Goal: Task Accomplishment & Management: Manage account settings

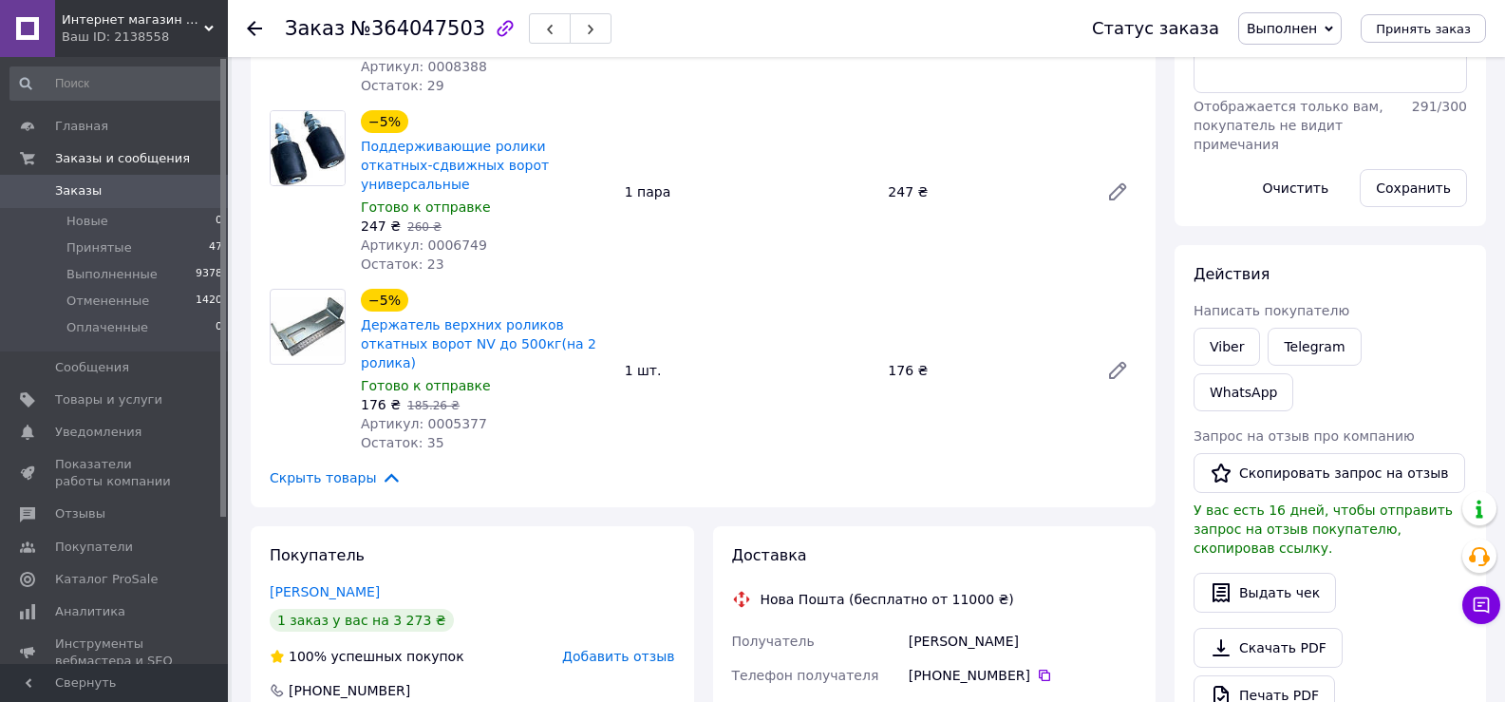
scroll to position [475, 0]
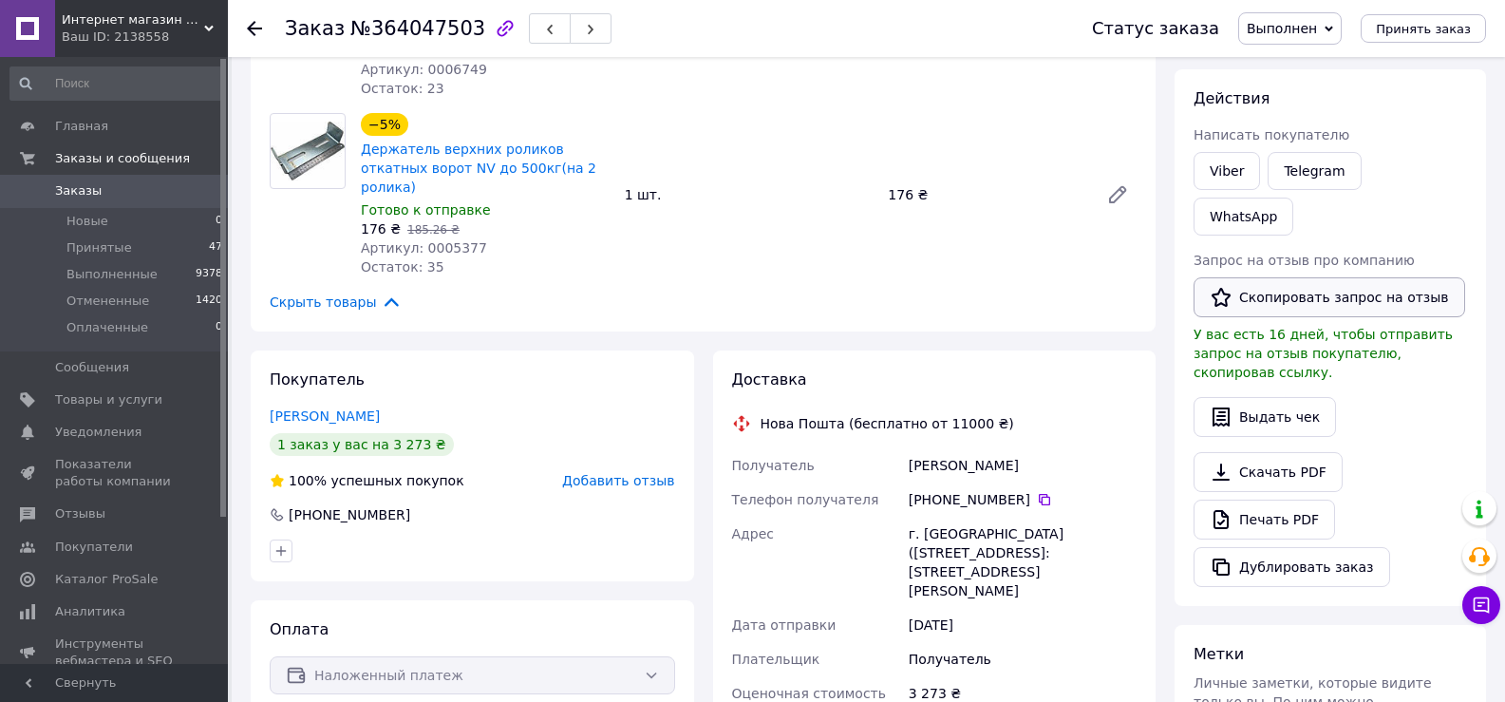
click at [1273, 277] on button "Скопировать запрос на отзыв" at bounding box center [1330, 297] width 272 height 40
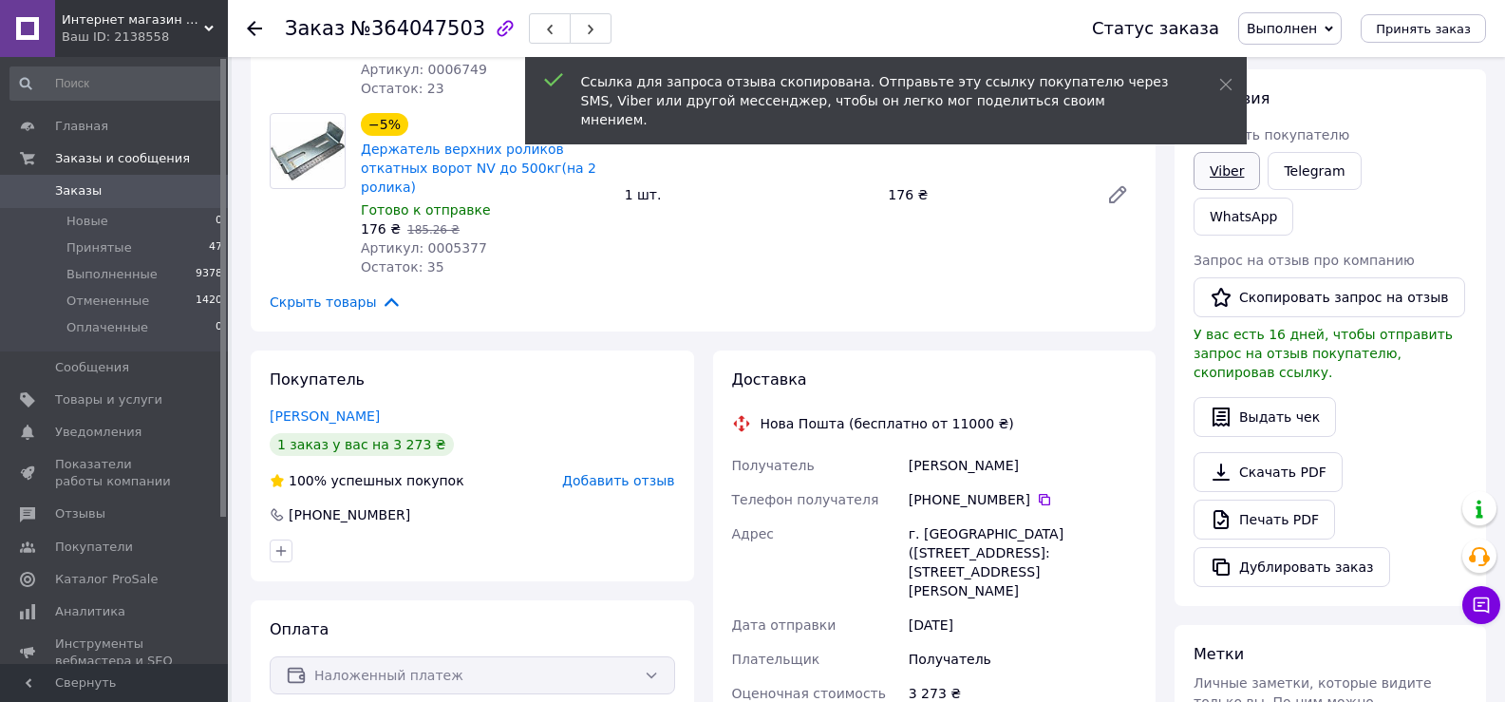
click at [1227, 174] on link "Viber" at bounding box center [1227, 171] width 66 height 38
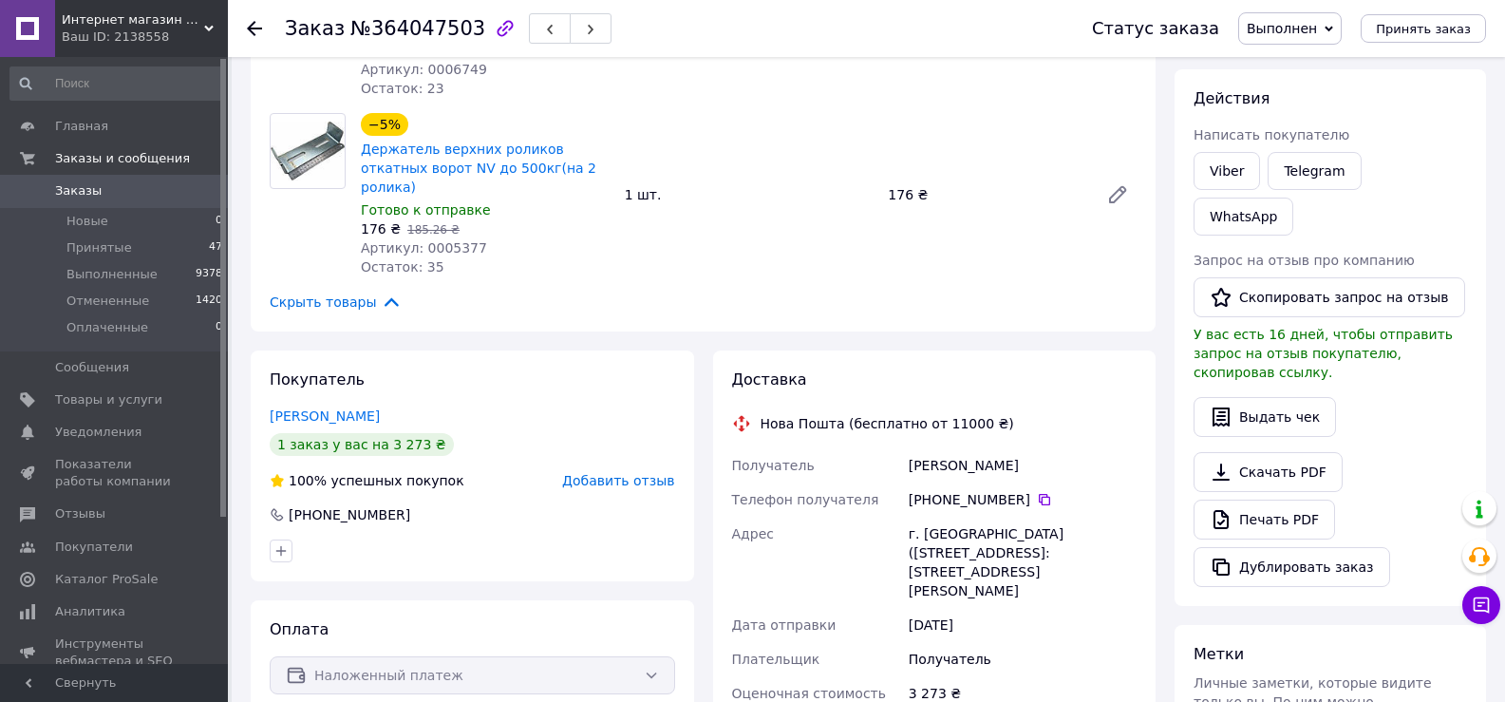
click at [1384, 452] on div "Скачать PDF   Печать PDF   Дублировать заказ" at bounding box center [1331, 519] width 274 height 135
click at [588, 29] on use "button" at bounding box center [591, 30] width 6 height 10
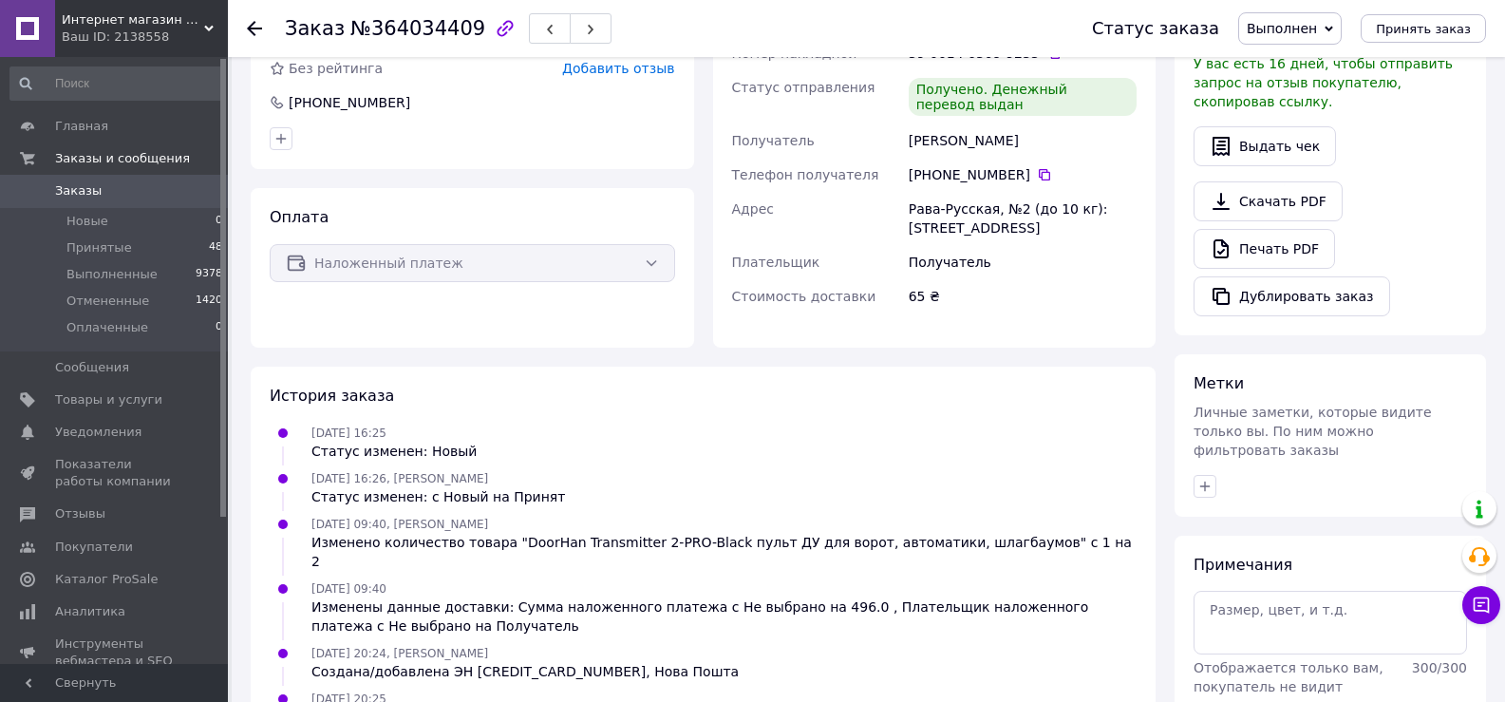
scroll to position [95, 0]
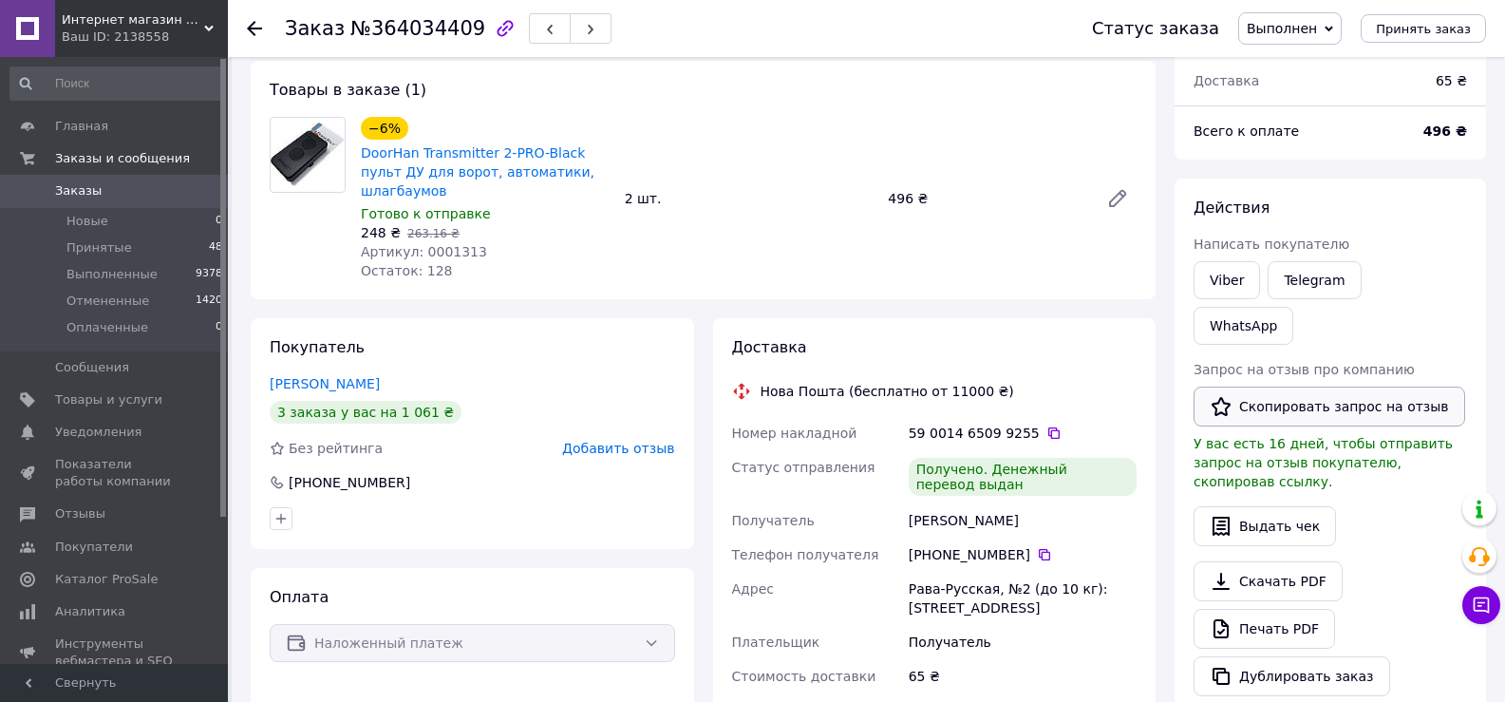
click at [1277, 387] on button "Скопировать запрос на отзыв" at bounding box center [1330, 407] width 272 height 40
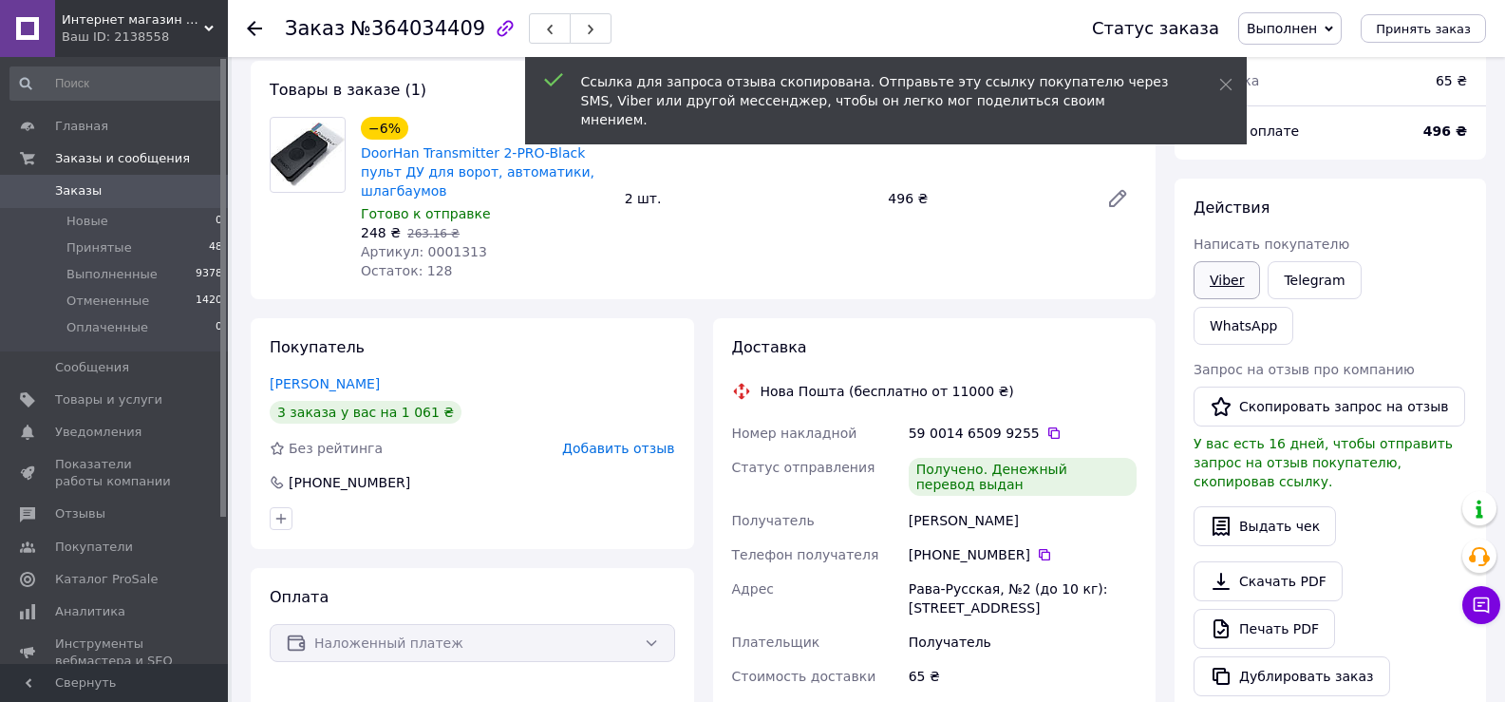
click at [1226, 288] on link "Viber" at bounding box center [1227, 280] width 66 height 38
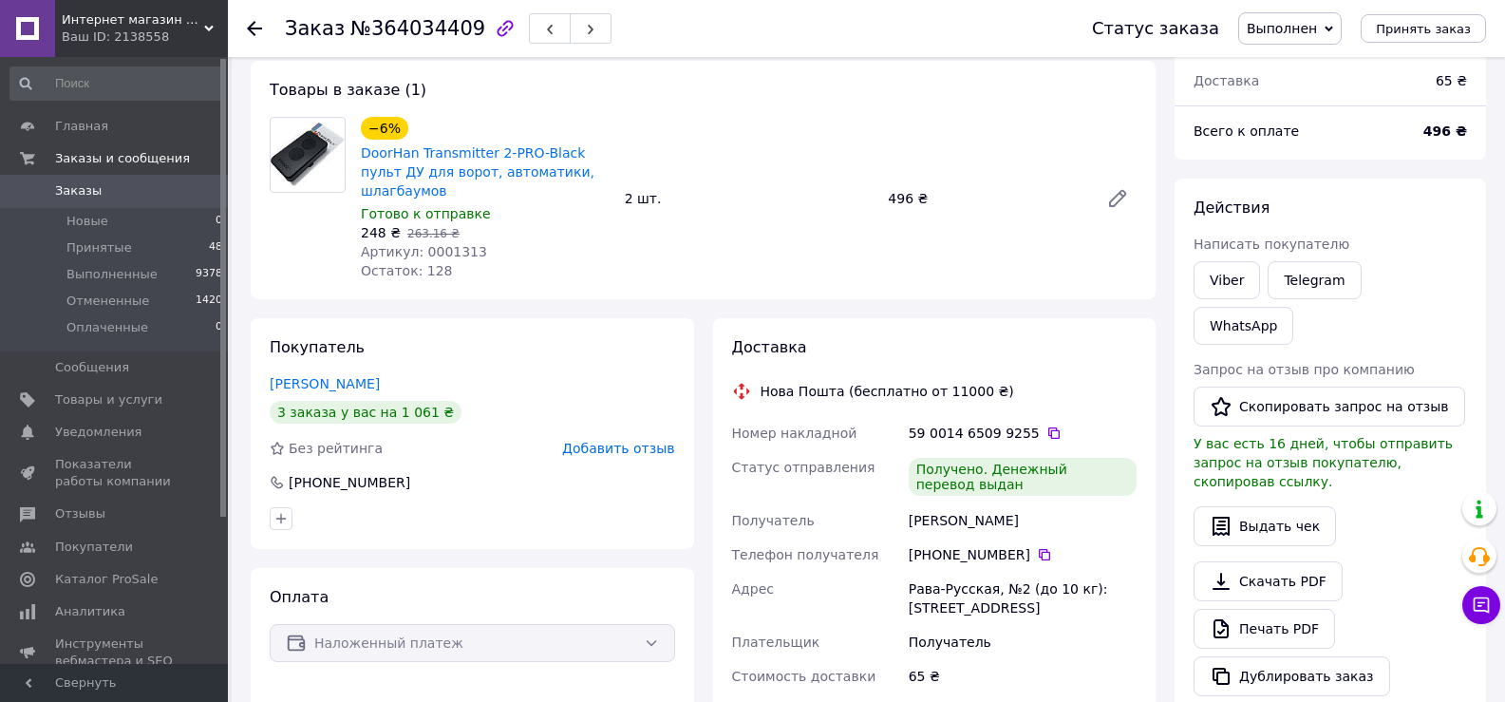
click at [1433, 561] on div "Скачать PDF   Печать PDF   Дублировать заказ" at bounding box center [1331, 628] width 274 height 135
click at [577, 28] on button "button" at bounding box center [591, 28] width 42 height 30
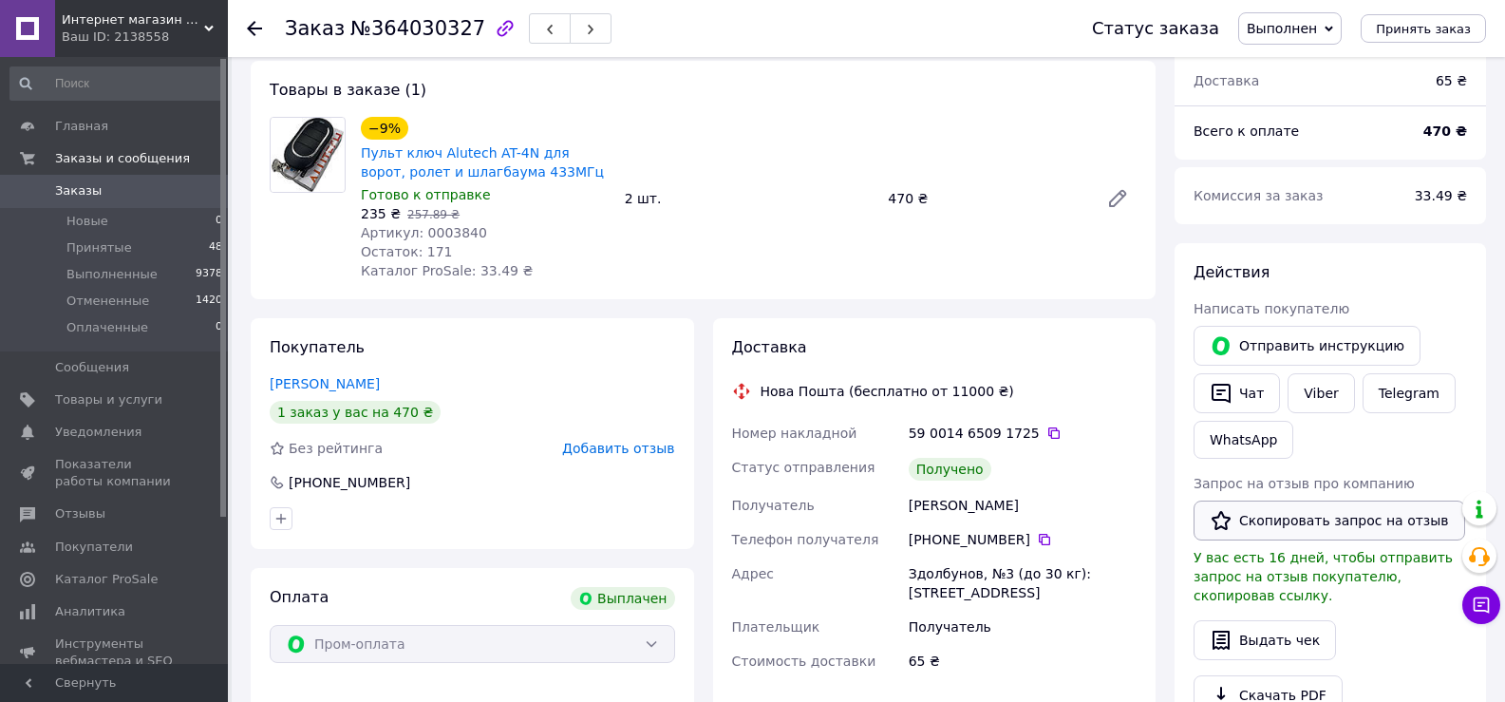
click at [1302, 506] on button "Скопировать запрос на отзыв" at bounding box center [1330, 521] width 272 height 40
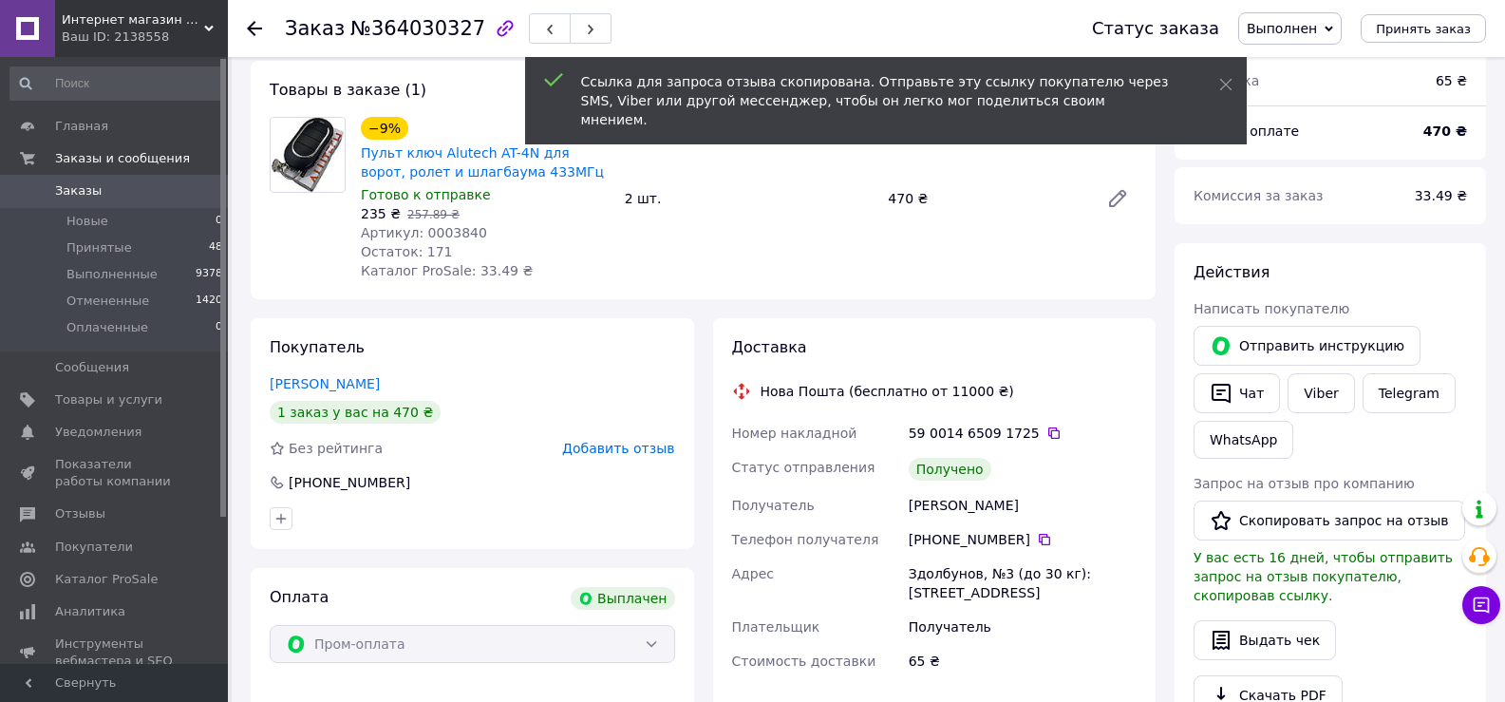
click at [1312, 366] on div "Отправить инструкцию" at bounding box center [1307, 345] width 235 height 47
click at [1303, 388] on link "Viber" at bounding box center [1321, 393] width 66 height 40
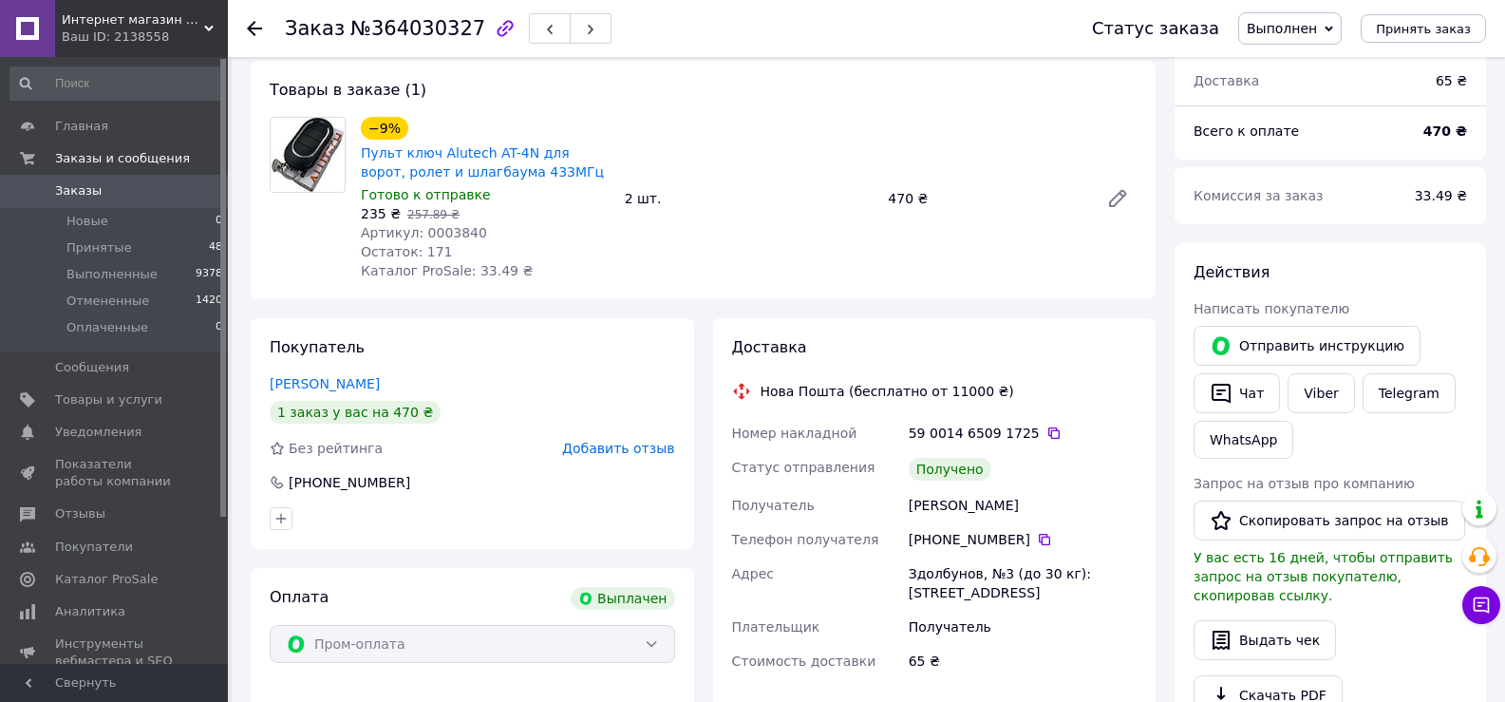
click at [1413, 449] on div "Отправить инструкцию   Чат Viber Telegram WhatsApp" at bounding box center [1330, 392] width 281 height 141
click at [1241, 390] on button "Чат" at bounding box center [1237, 393] width 86 height 40
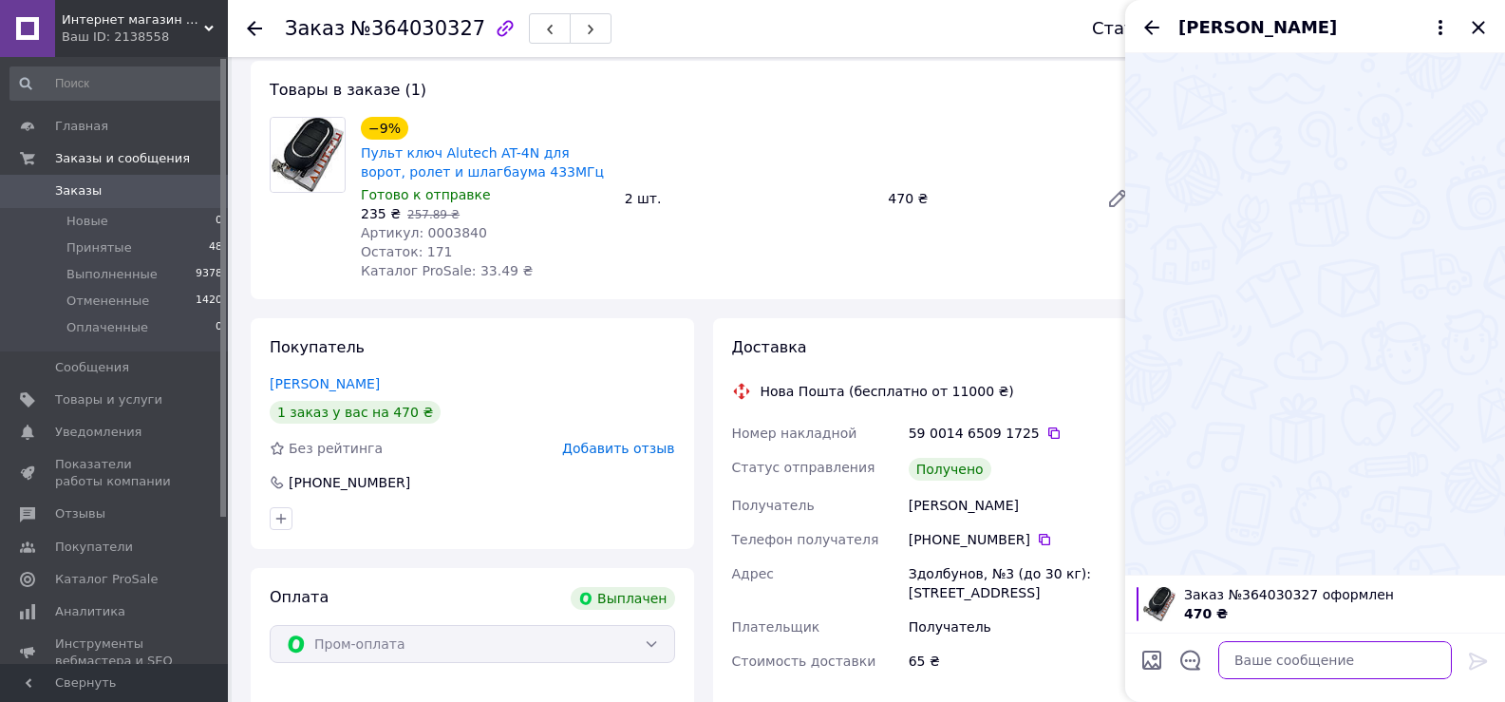
click at [1338, 671] on textarea at bounding box center [1336, 660] width 234 height 38
paste textarea "Будемо дуже вдячні, якщо ви поставите оцінку нашої компаніі. Залишити оцінку по…"
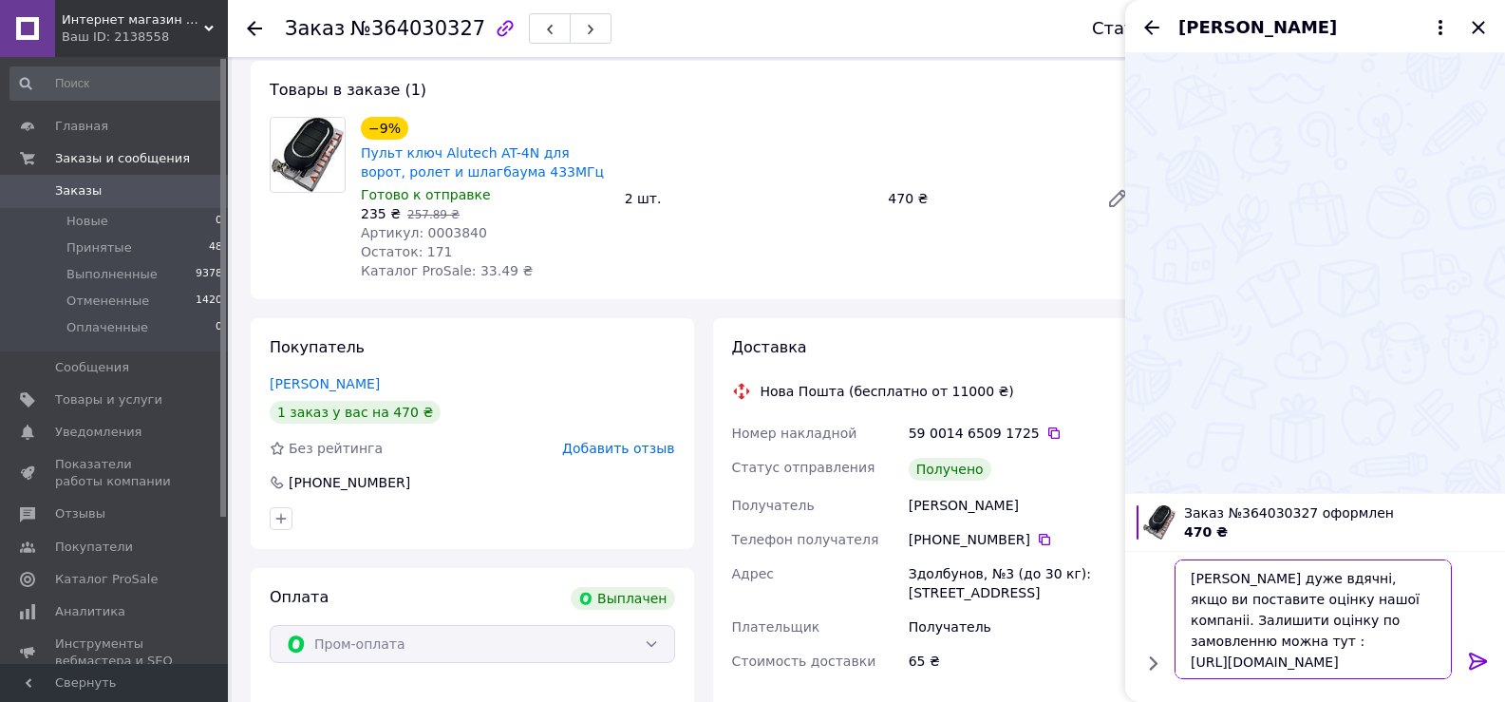
type textarea "Будемо дуже вдячні, якщо ви поставите оцінку нашої компаніі. Залишити оцінку по…"
drag, startPoint x: 1458, startPoint y: 659, endPoint x: 1471, endPoint y: 661, distance: 13.4
click at [1459, 659] on div "Будемо дуже вдячні, якщо ви поставите оцінку нашої компаніі. Залишити оцінку по…" at bounding box center [1316, 619] width 287 height 135
click at [1472, 661] on icon at bounding box center [1478, 660] width 18 height 17
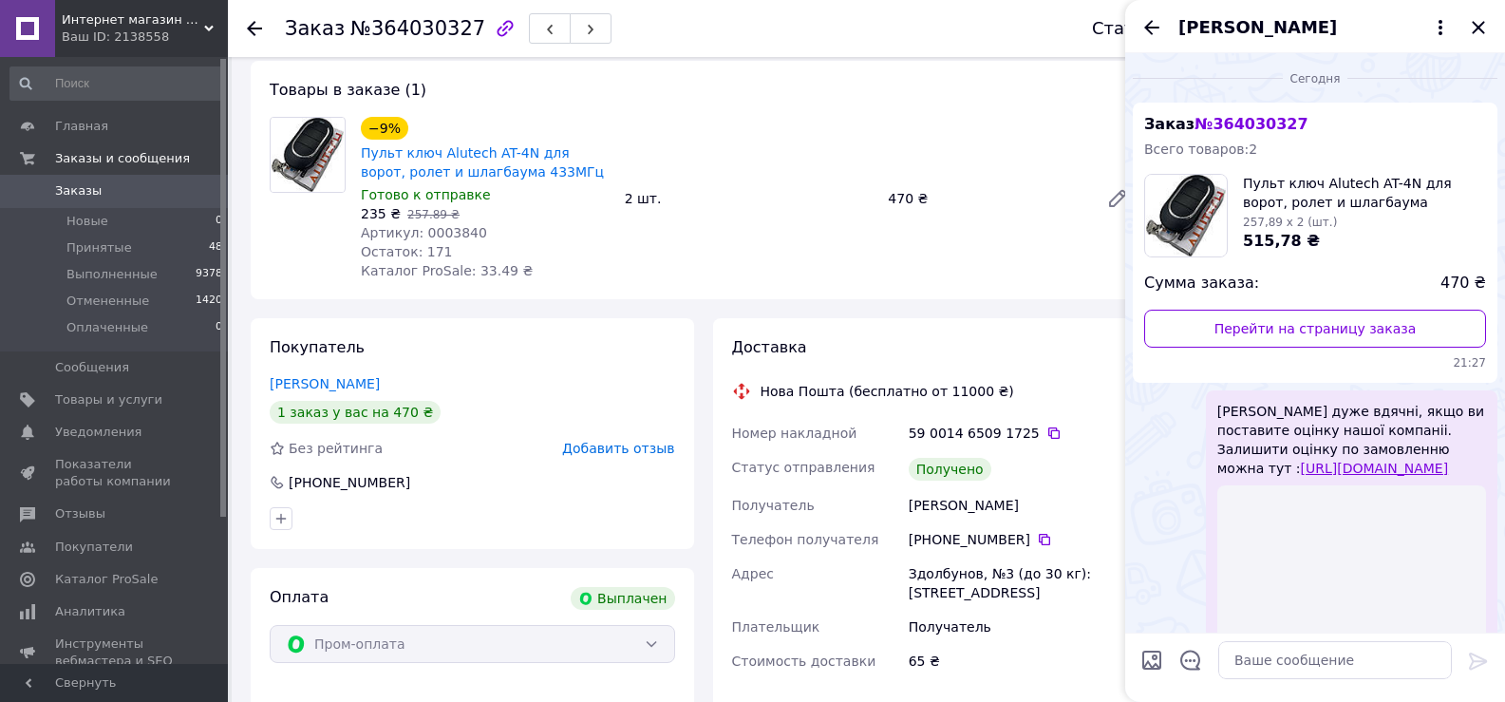
click at [1474, 12] on div "Марія Бейко" at bounding box center [1315, 26] width 380 height 53
click at [1473, 20] on icon "Закрыть" at bounding box center [1478, 27] width 23 height 23
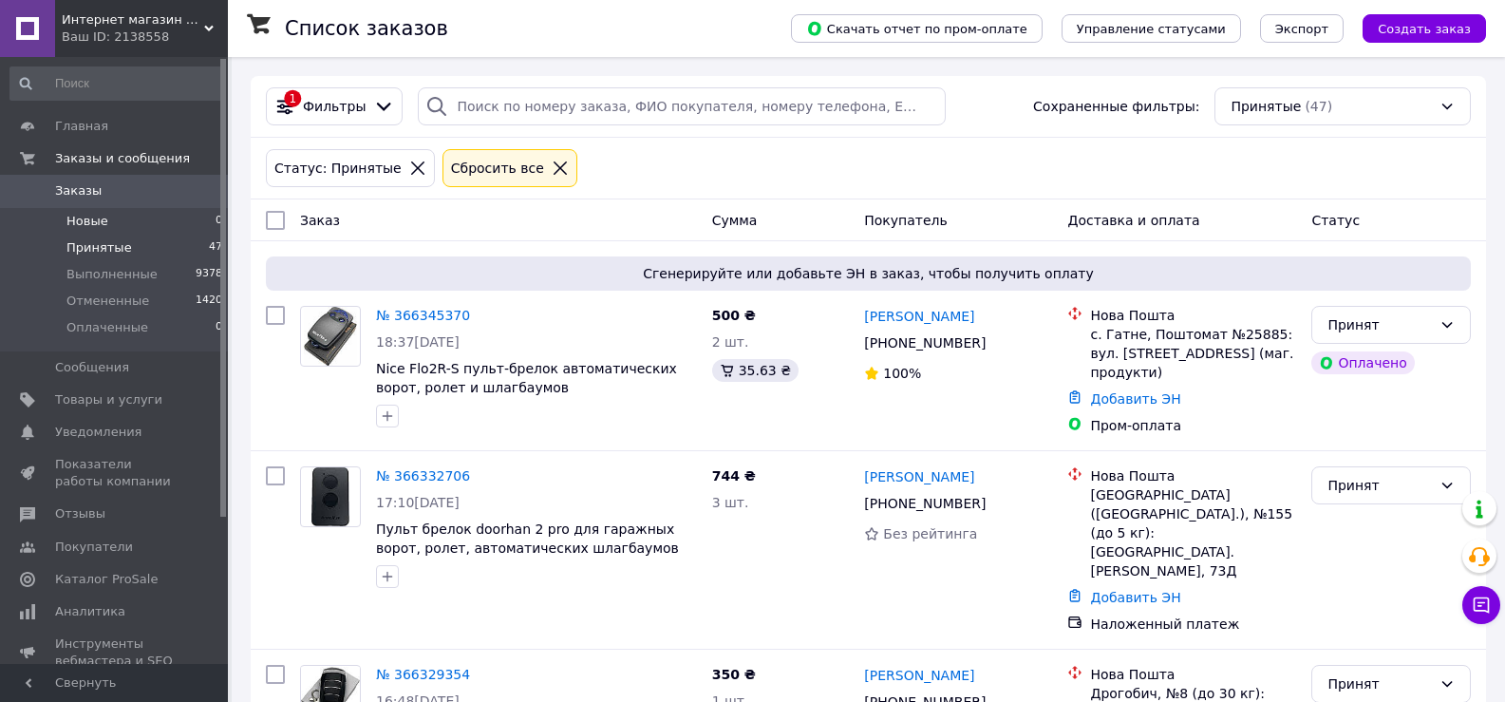
click at [110, 224] on li "Новые 0" at bounding box center [117, 221] width 234 height 27
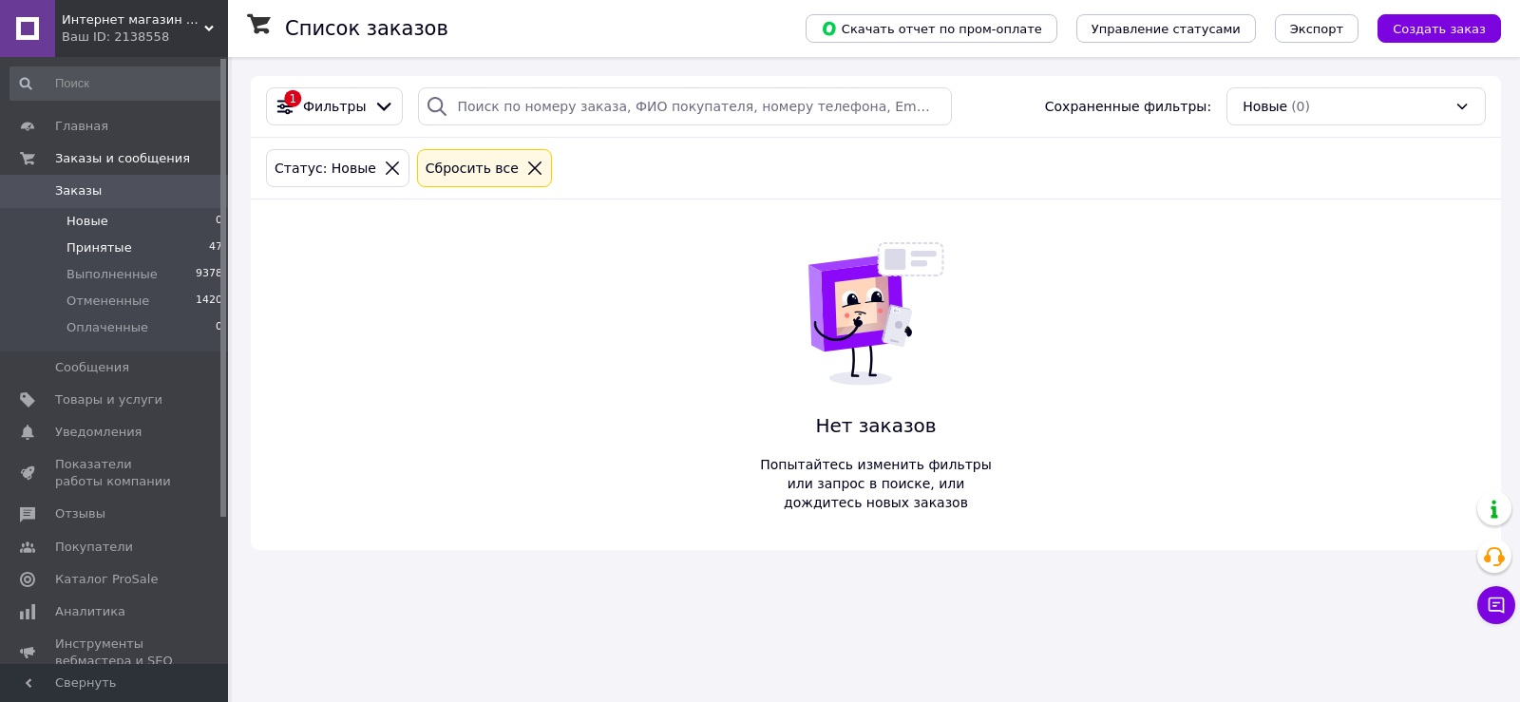
click at [110, 247] on span "Принятые" at bounding box center [99, 247] width 66 height 17
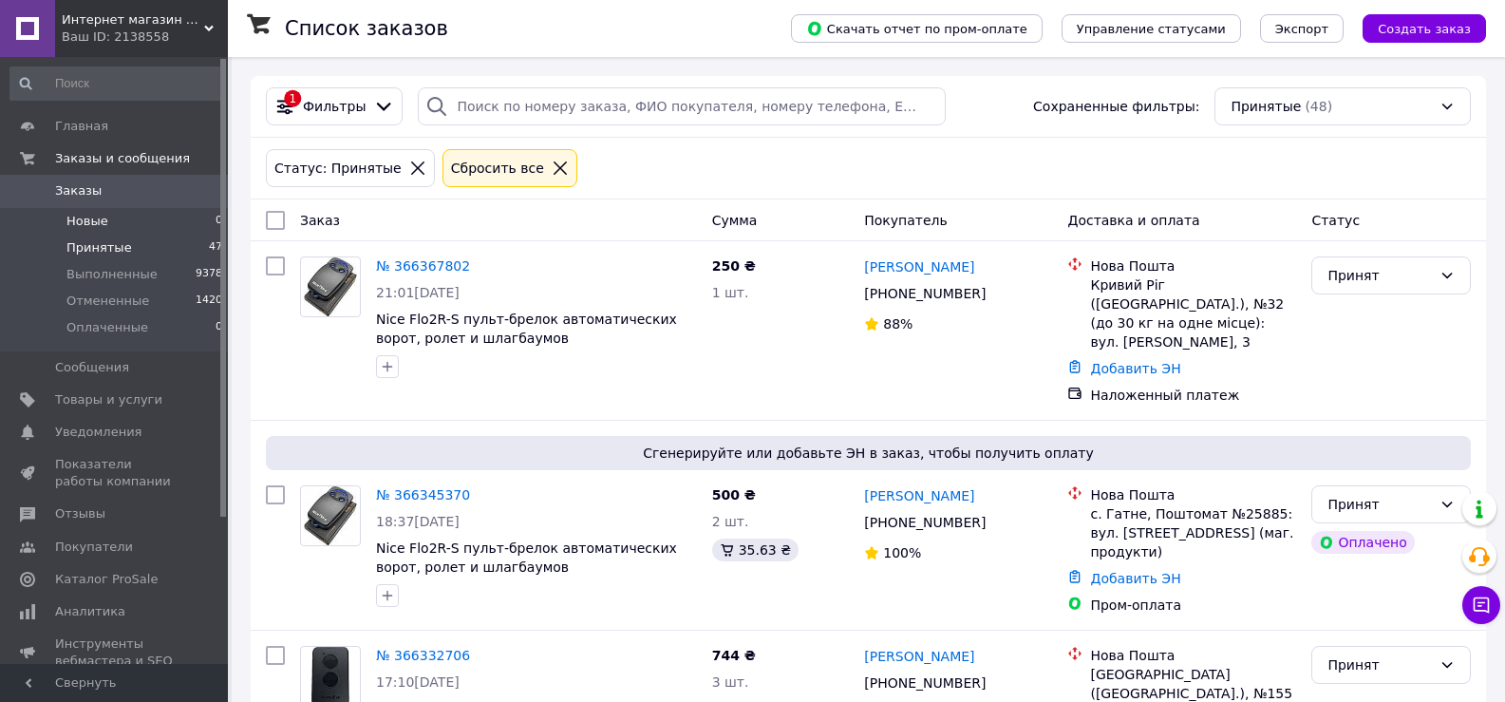
click at [93, 226] on span "Новые" at bounding box center [87, 221] width 42 height 17
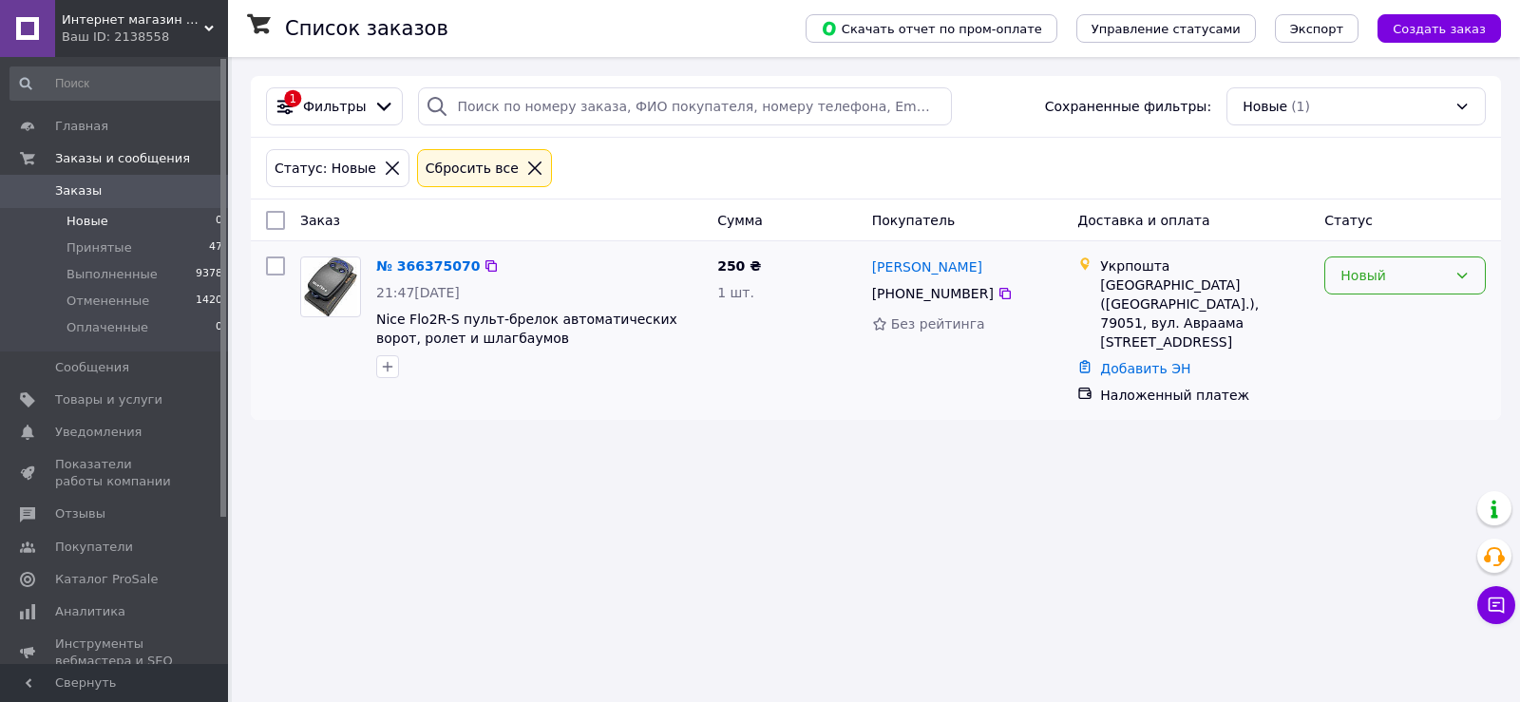
click at [1379, 269] on div "Новый" at bounding box center [1393, 275] width 106 height 21
click at [1382, 317] on li "Принят" at bounding box center [1405, 317] width 160 height 34
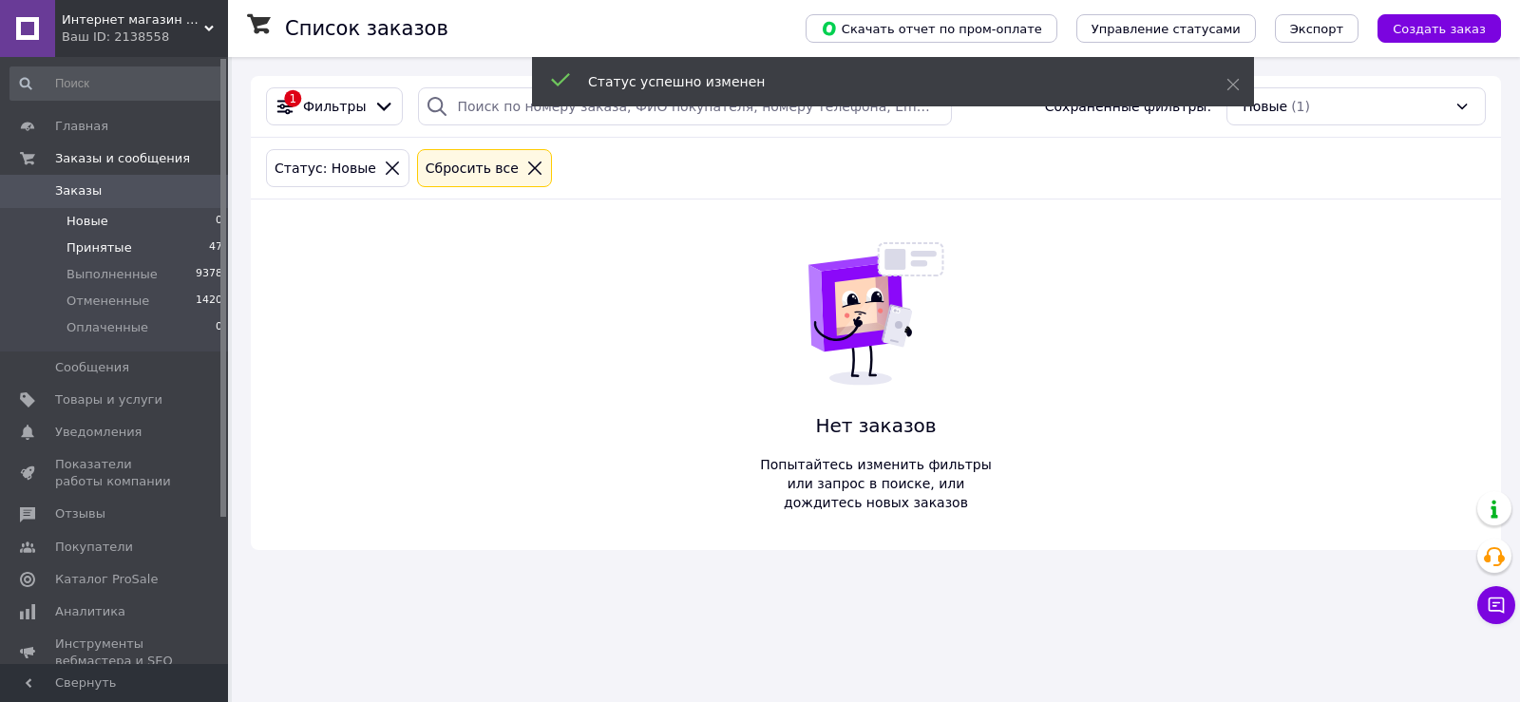
click at [117, 251] on span "Принятые" at bounding box center [99, 247] width 66 height 17
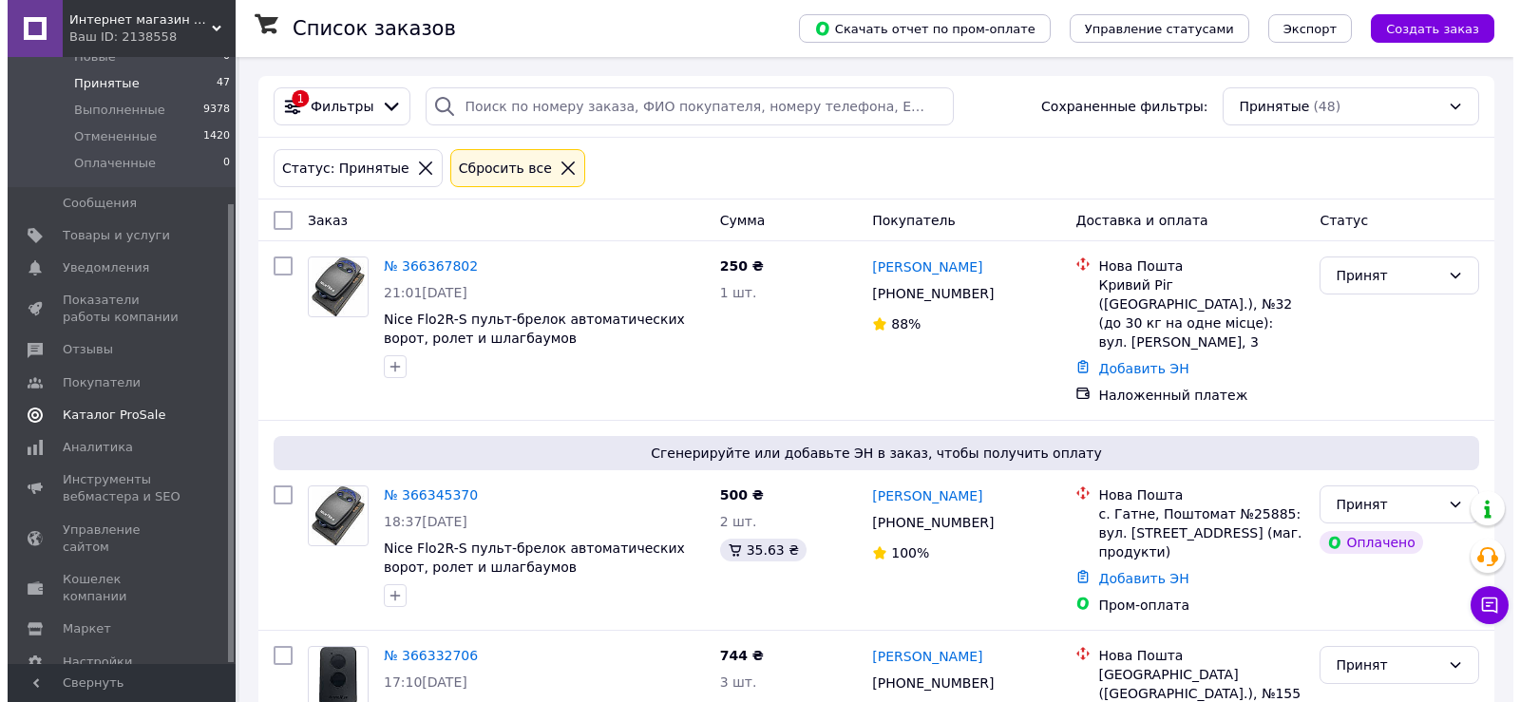
scroll to position [194, 0]
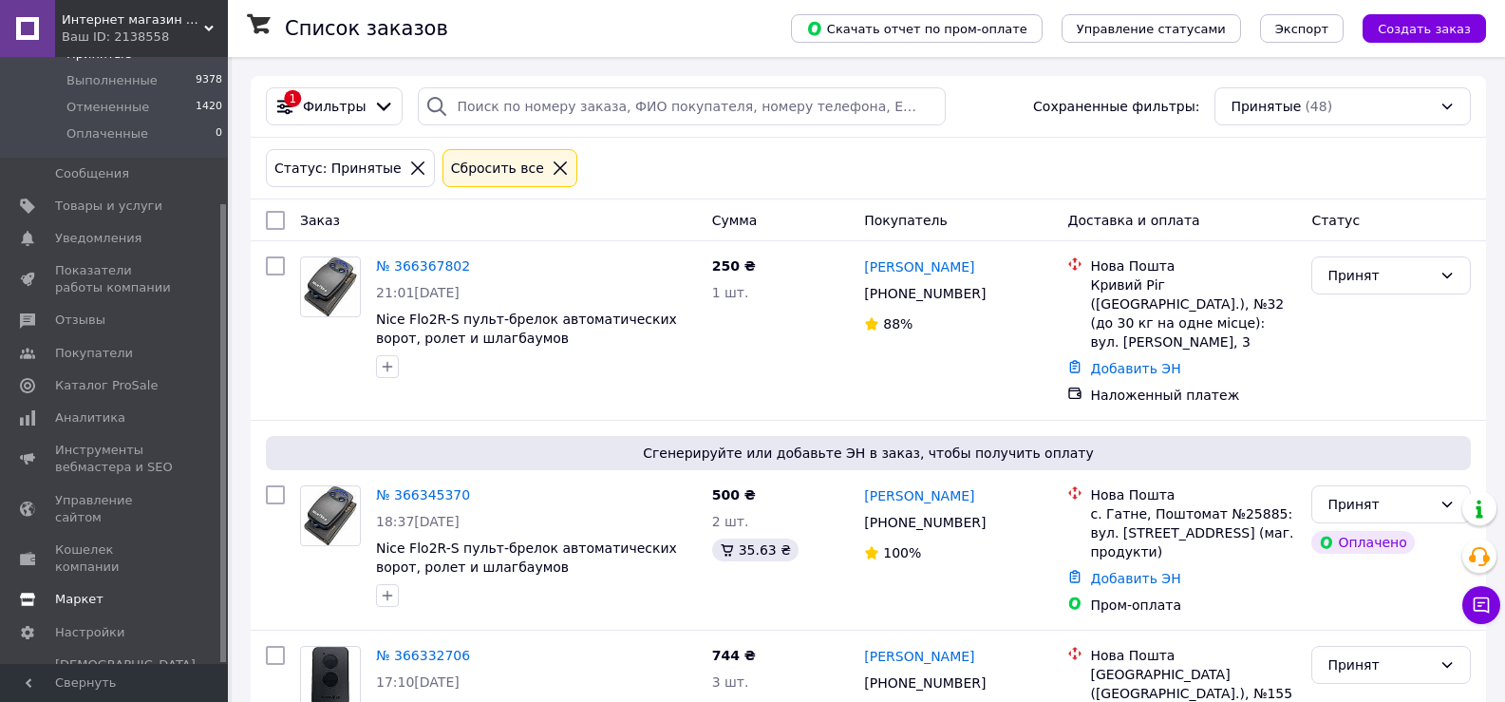
click at [104, 591] on span "Маркет" at bounding box center [115, 599] width 121 height 17
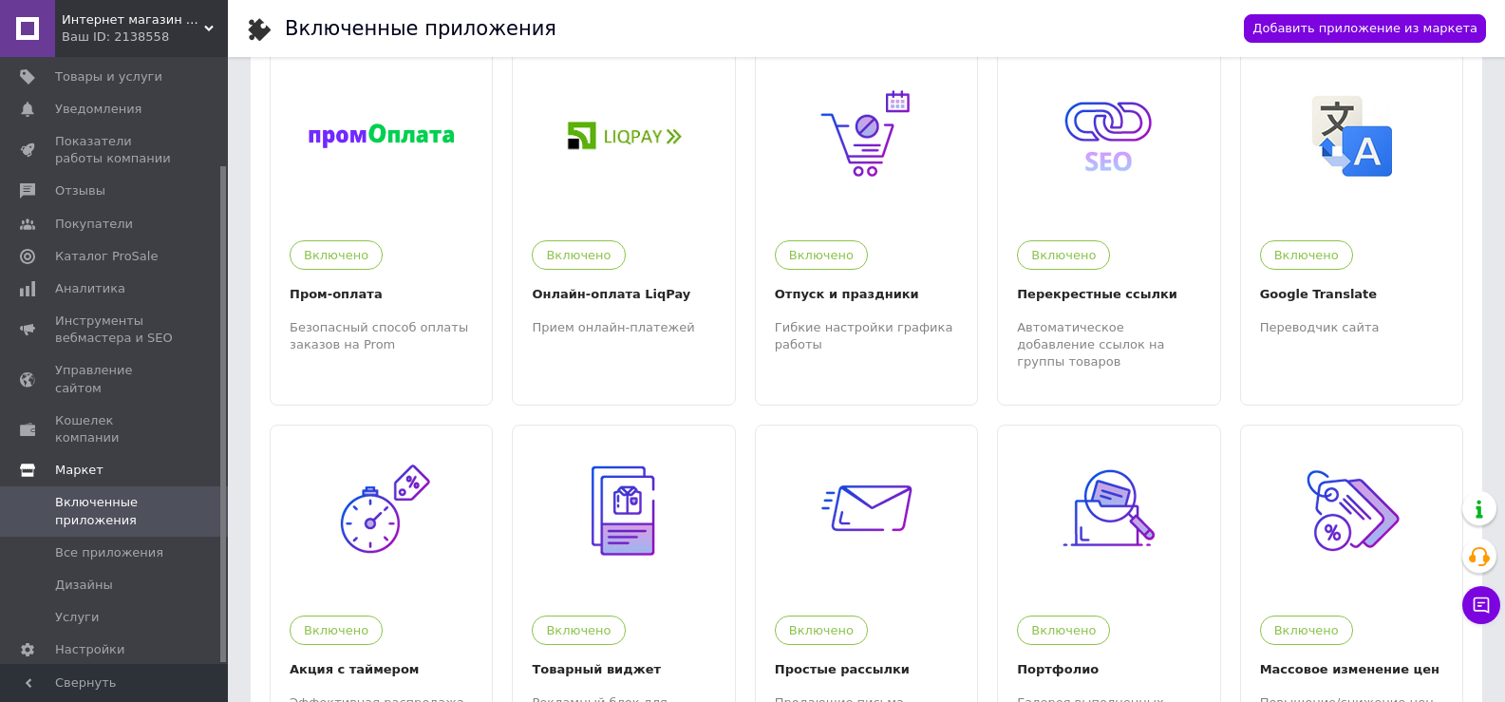
scroll to position [95, 0]
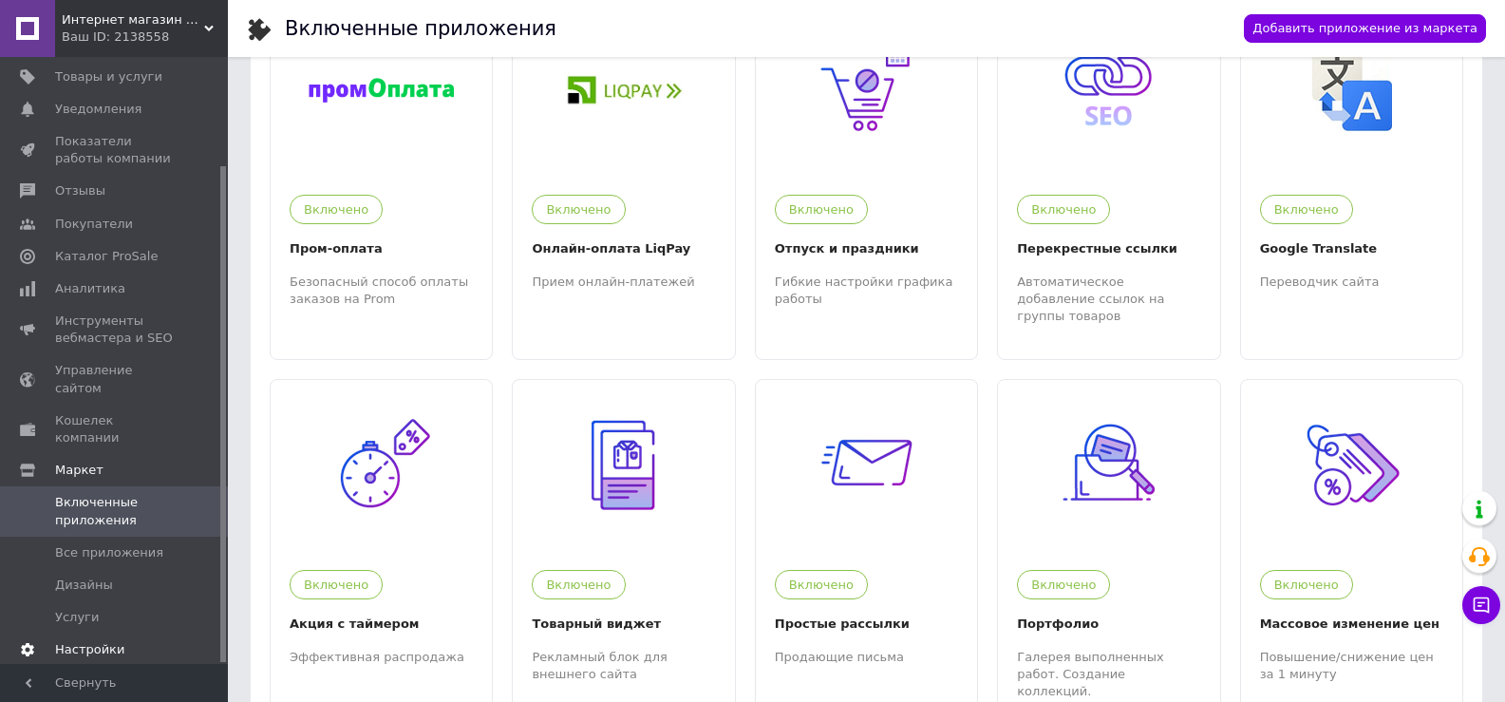
click at [100, 641] on span "Настройки" at bounding box center [89, 649] width 69 height 17
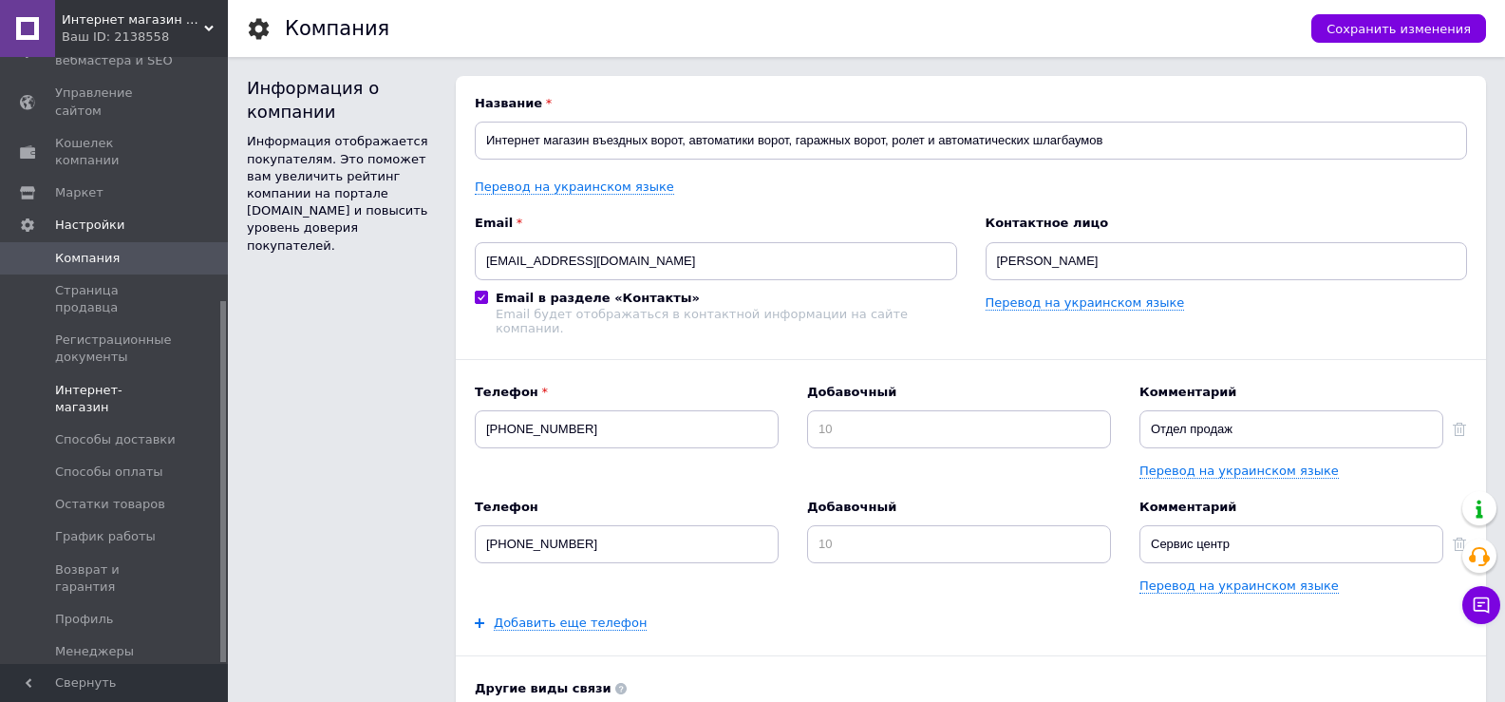
click at [124, 382] on span "Интернет-магазин" at bounding box center [115, 399] width 121 height 34
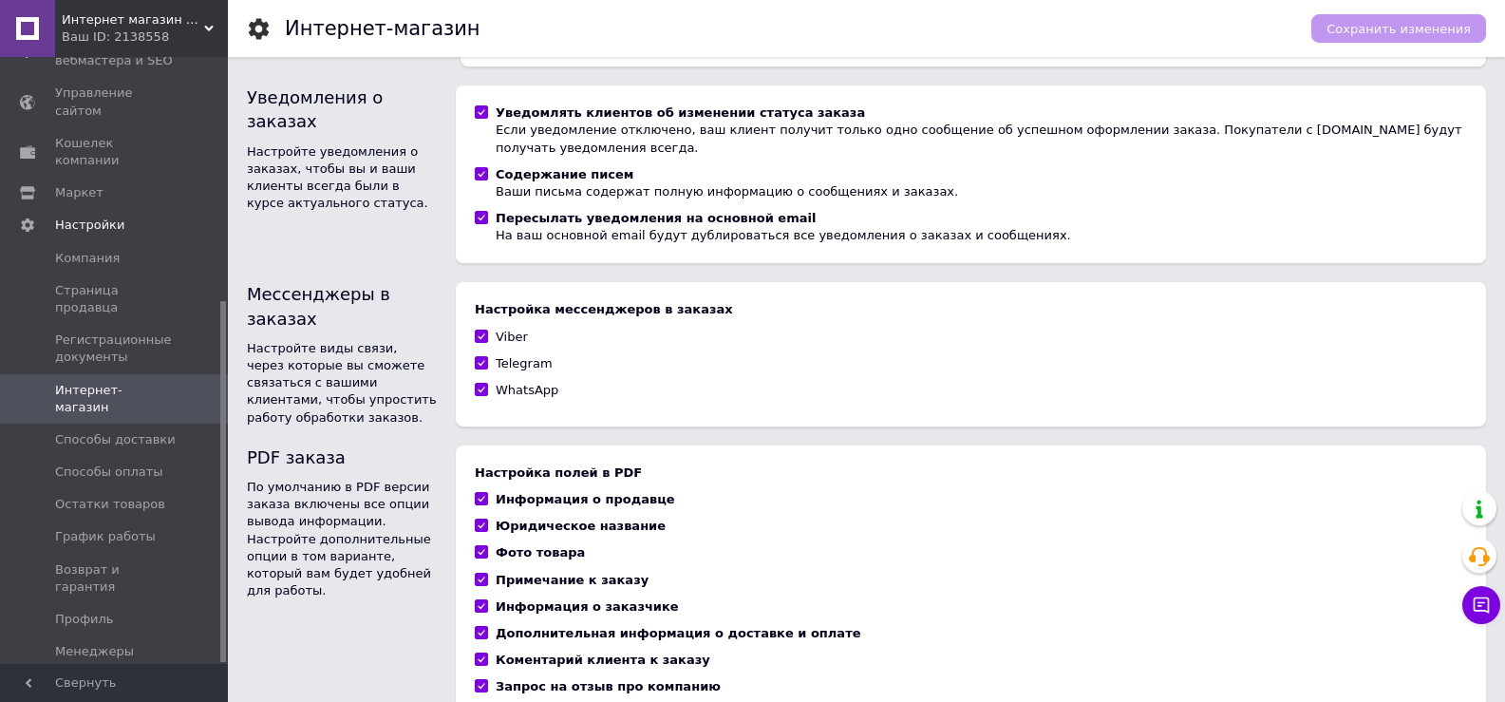
scroll to position [1198, 0]
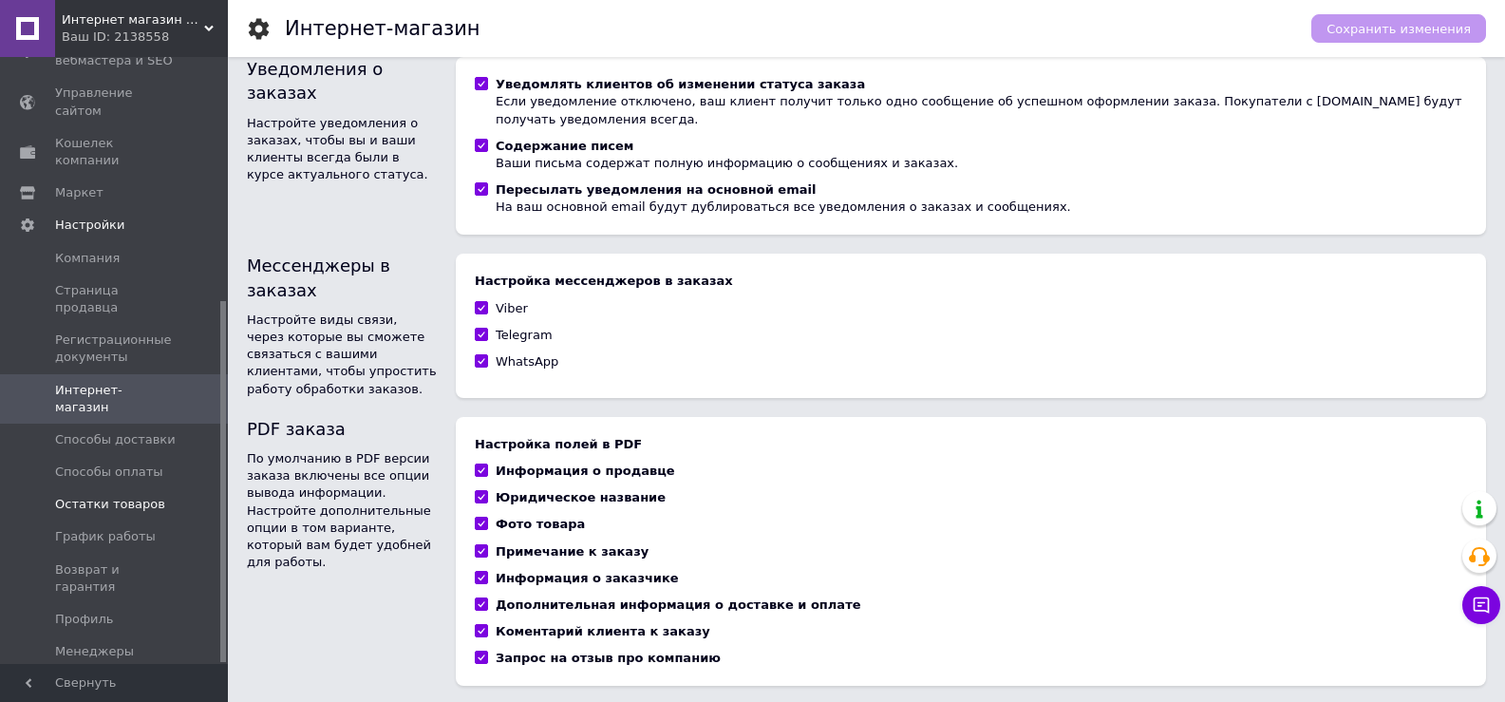
click at [117, 488] on link "Остатки товаров" at bounding box center [117, 504] width 234 height 32
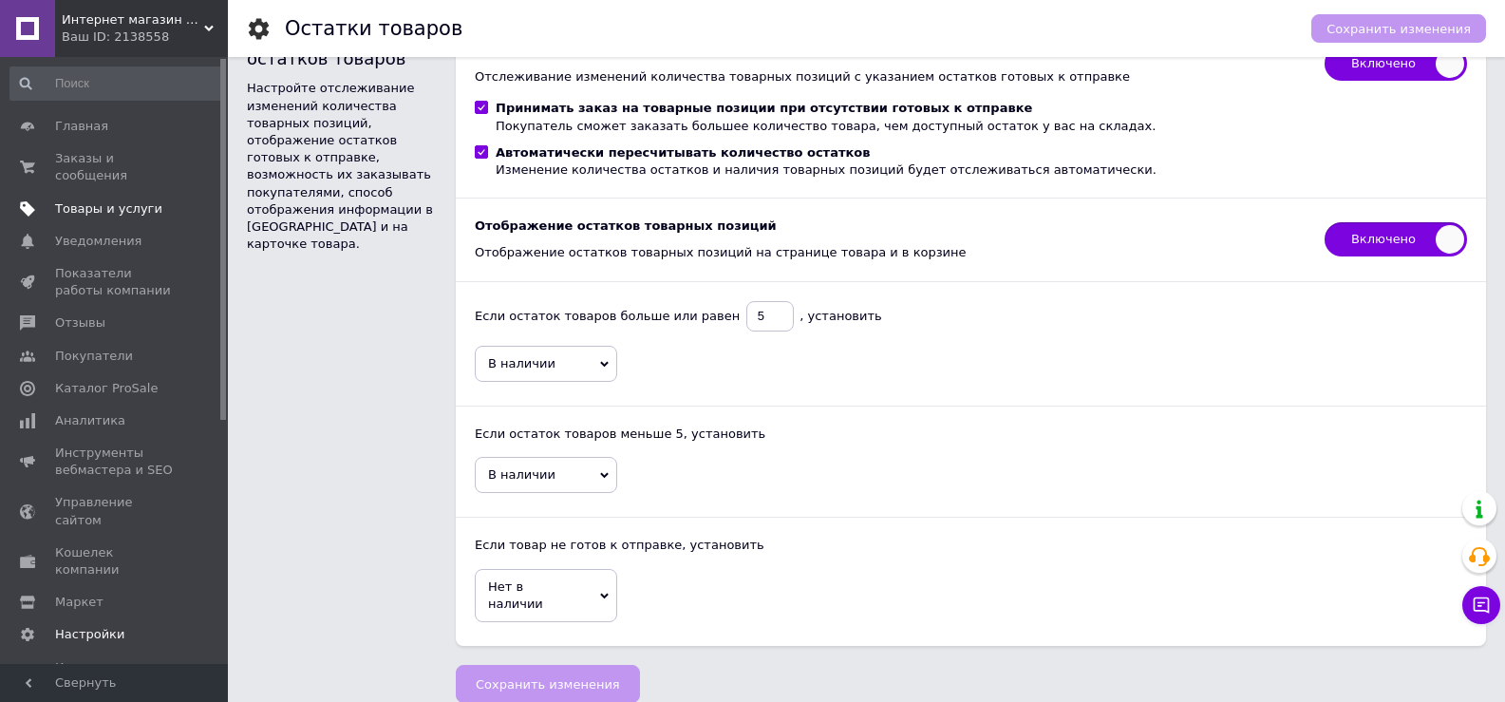
click at [85, 193] on link "Товары и услуги" at bounding box center [117, 209] width 234 height 32
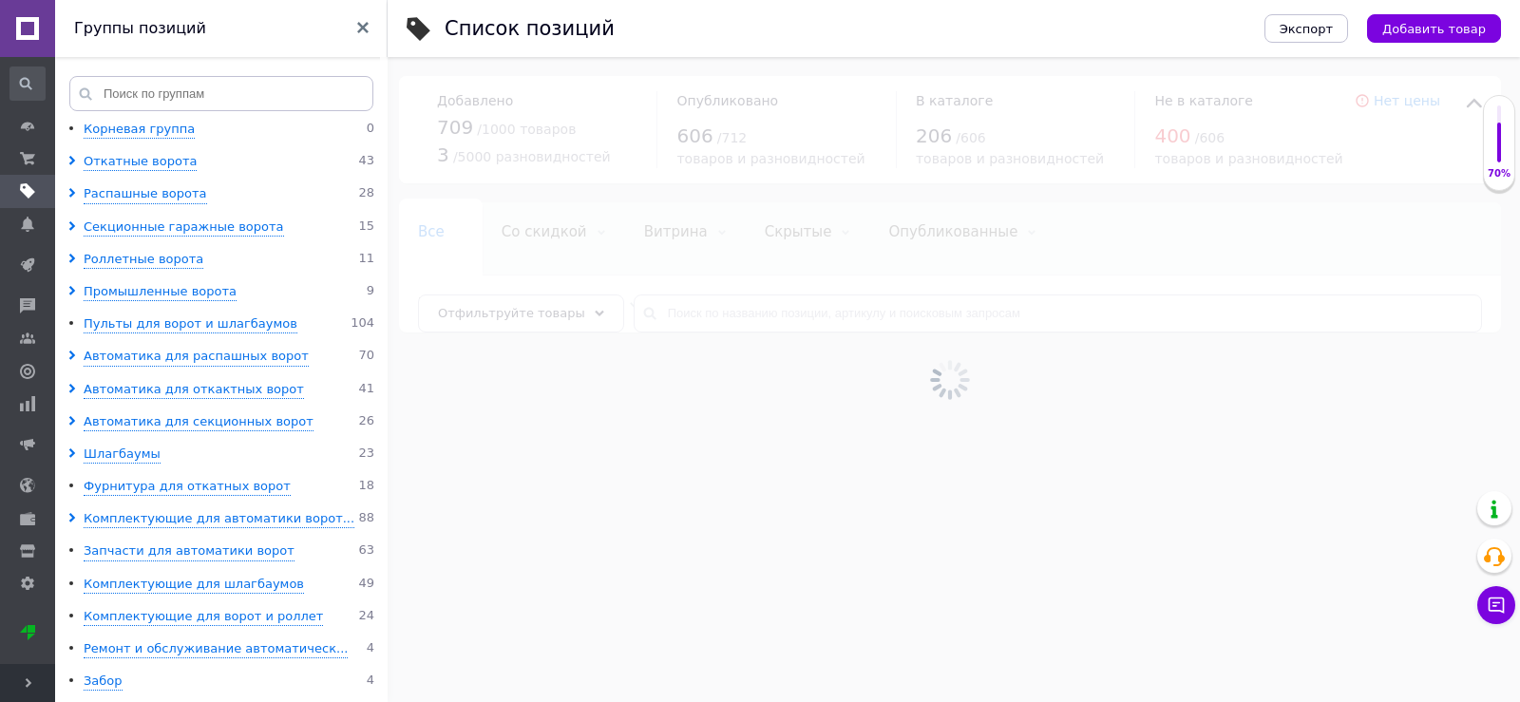
click at [29, 678] on icon at bounding box center [28, 682] width 9 height 9
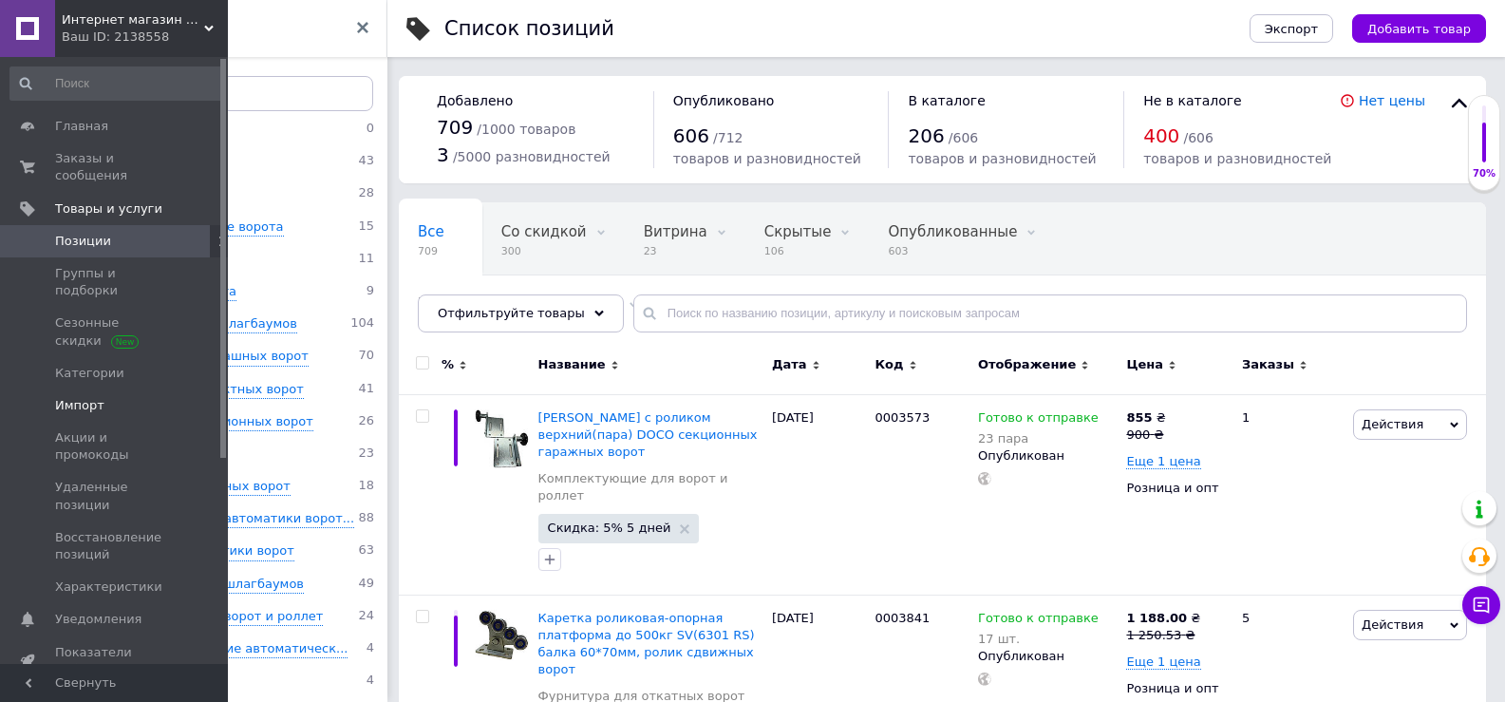
click at [74, 397] on span "Импорт" at bounding box center [79, 405] width 49 height 17
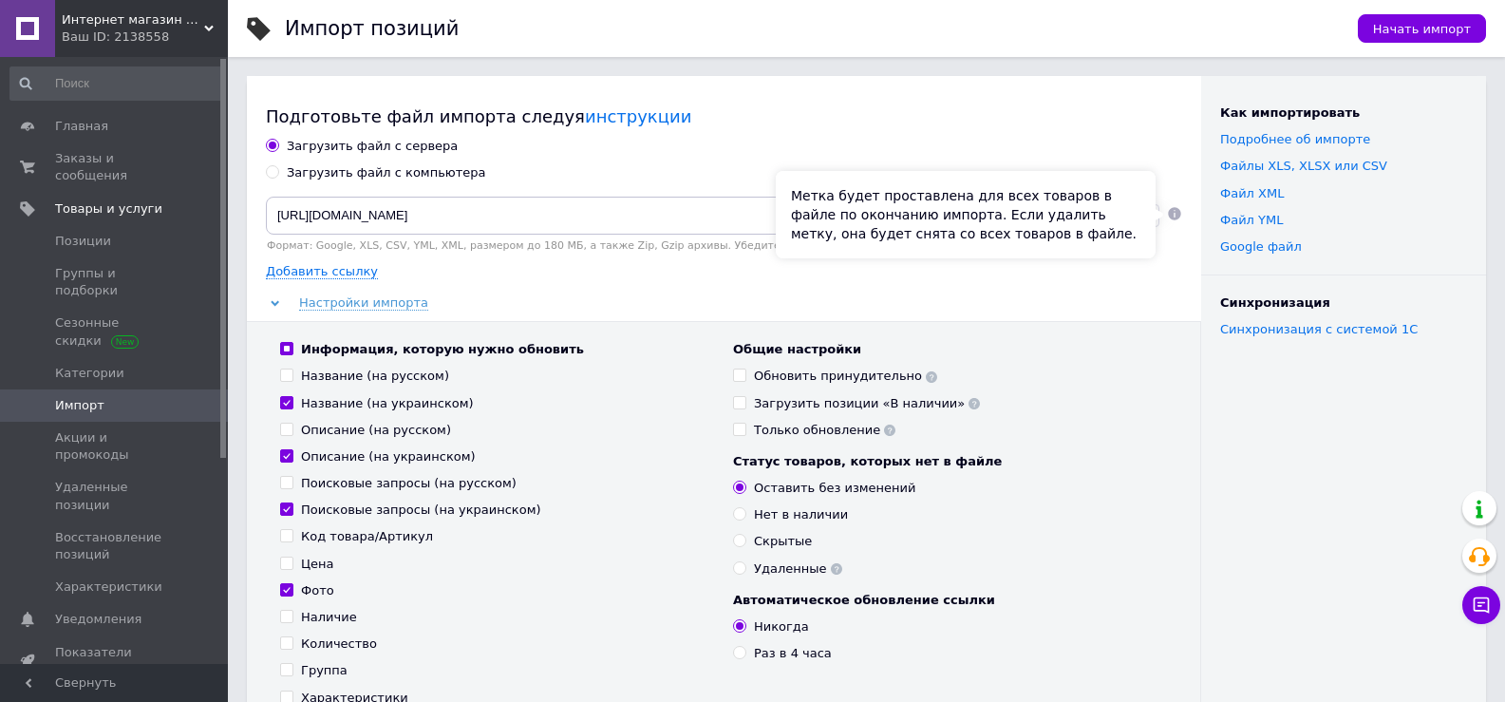
click at [1171, 215] on icon at bounding box center [1174, 214] width 12 height 12
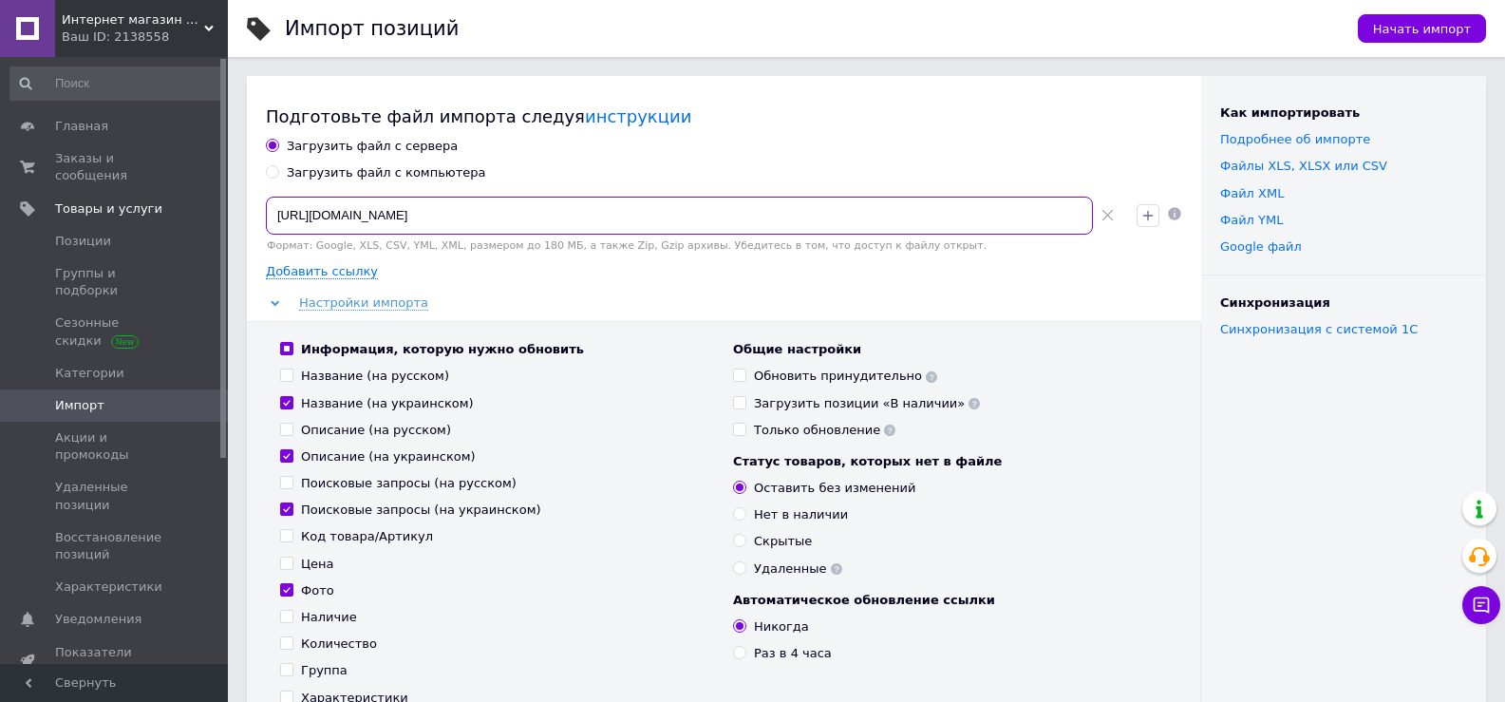
click at [274, 213] on input "[URL][DOMAIN_NAME]" at bounding box center [679, 216] width 827 height 38
click at [128, 162] on span "Заказы и сообщения" at bounding box center [115, 167] width 121 height 34
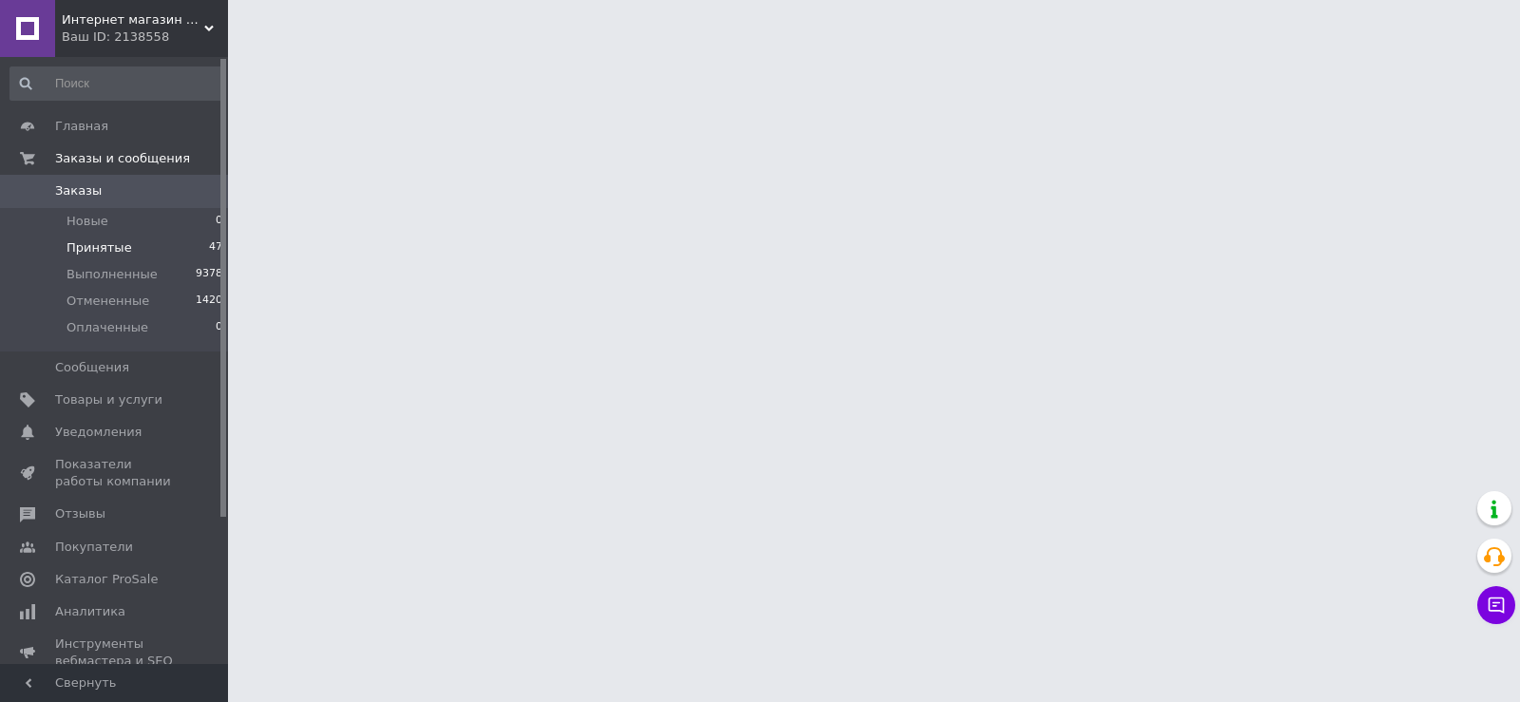
click at [111, 244] on span "Принятые" at bounding box center [99, 247] width 66 height 17
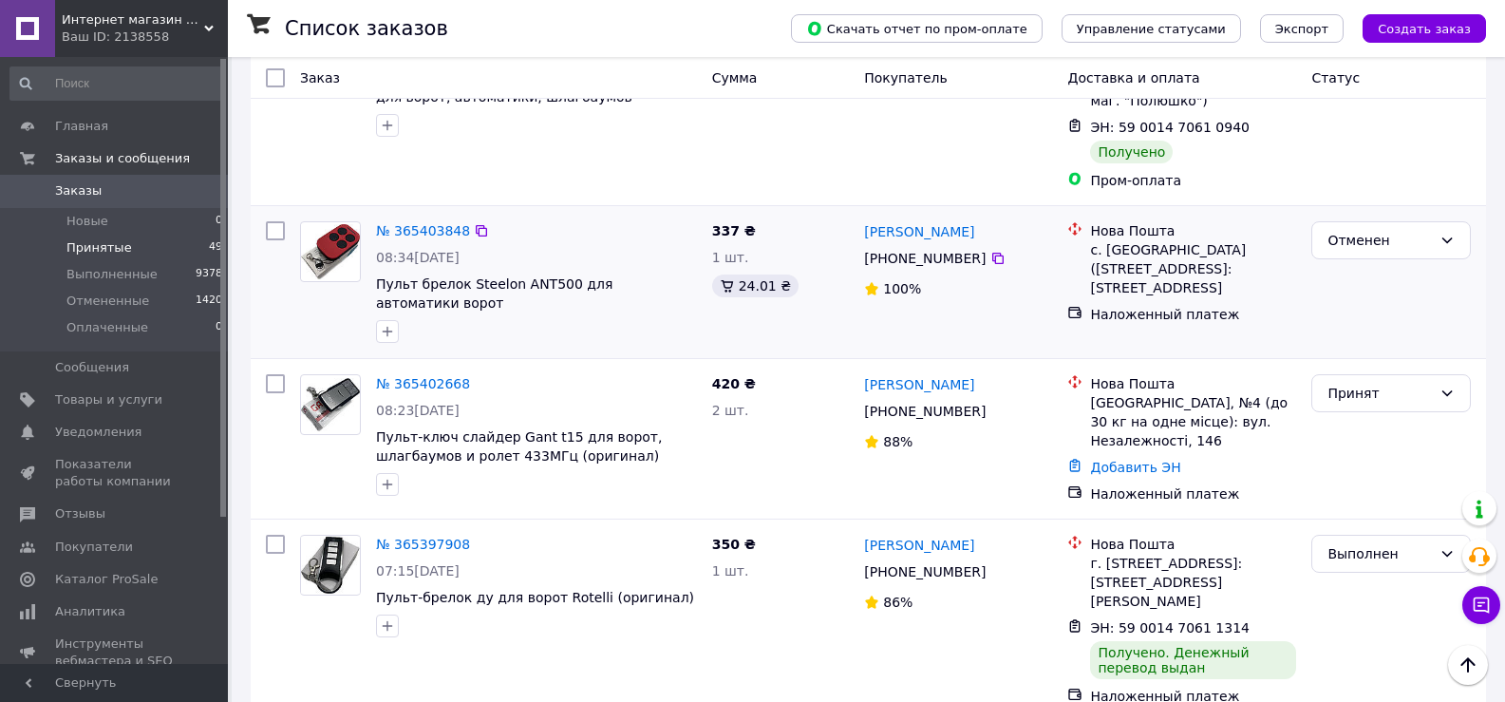
scroll to position [17231, 0]
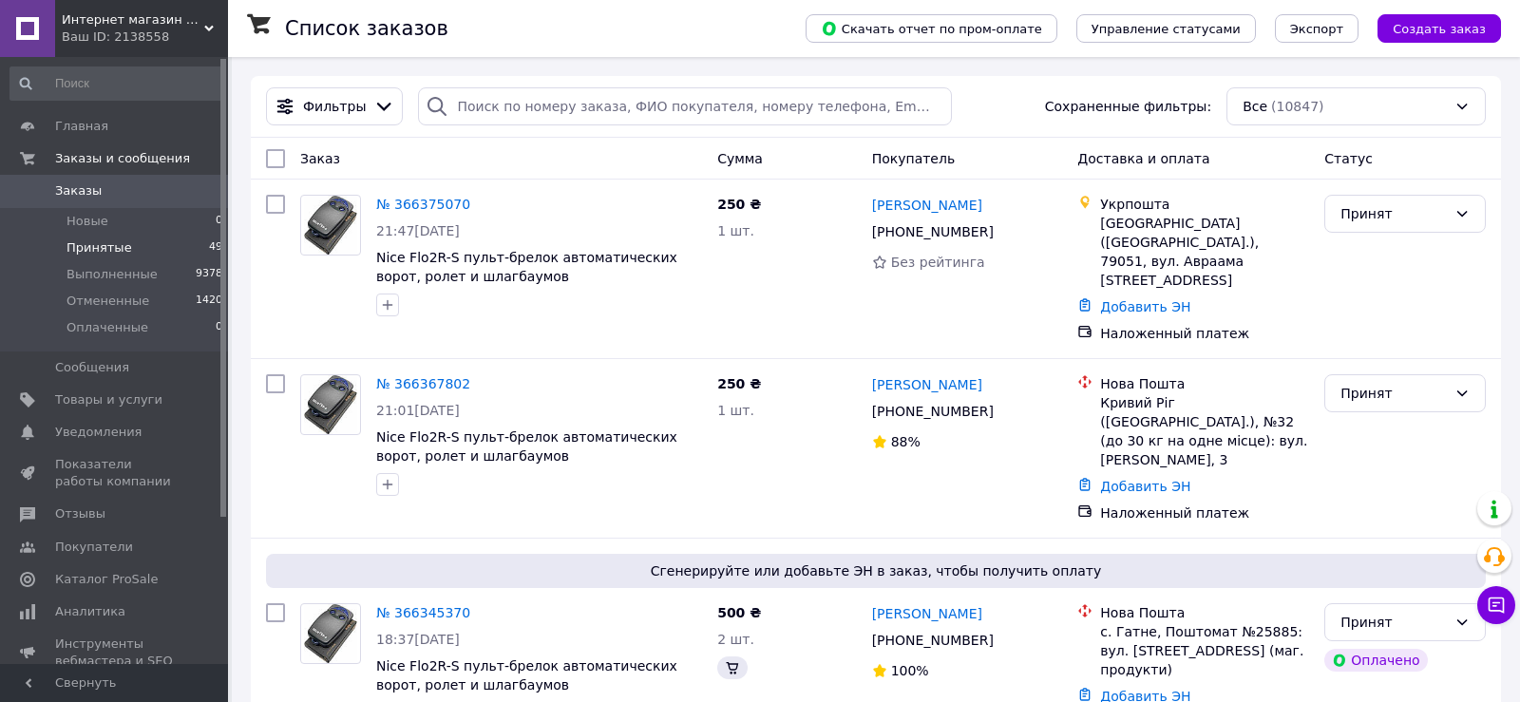
click at [105, 237] on li "Принятые 49" at bounding box center [117, 248] width 234 height 27
